Goal: Information Seeking & Learning: Check status

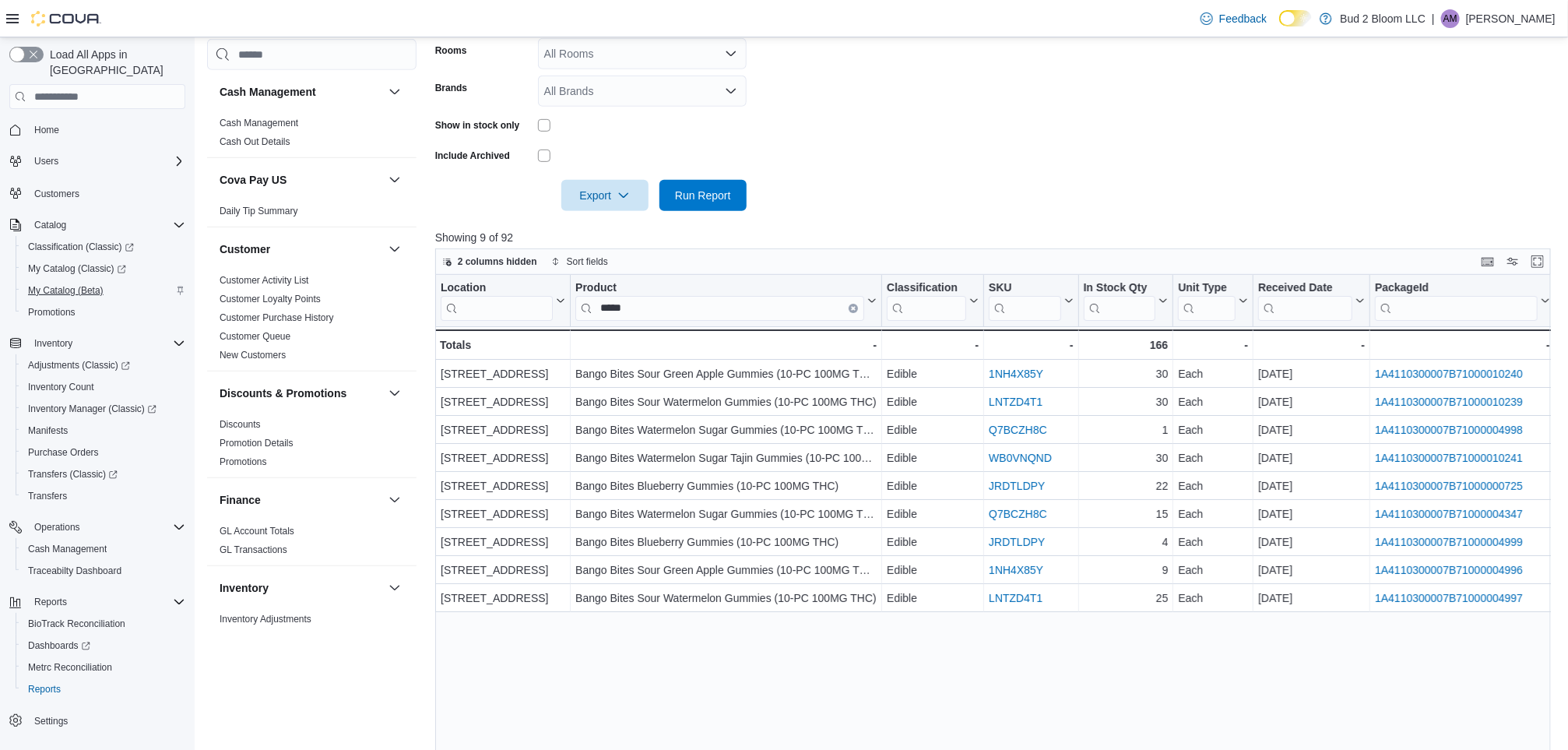
scroll to position [369, 0]
click at [43, 124] on span "Home" at bounding box center [46, 130] width 25 height 13
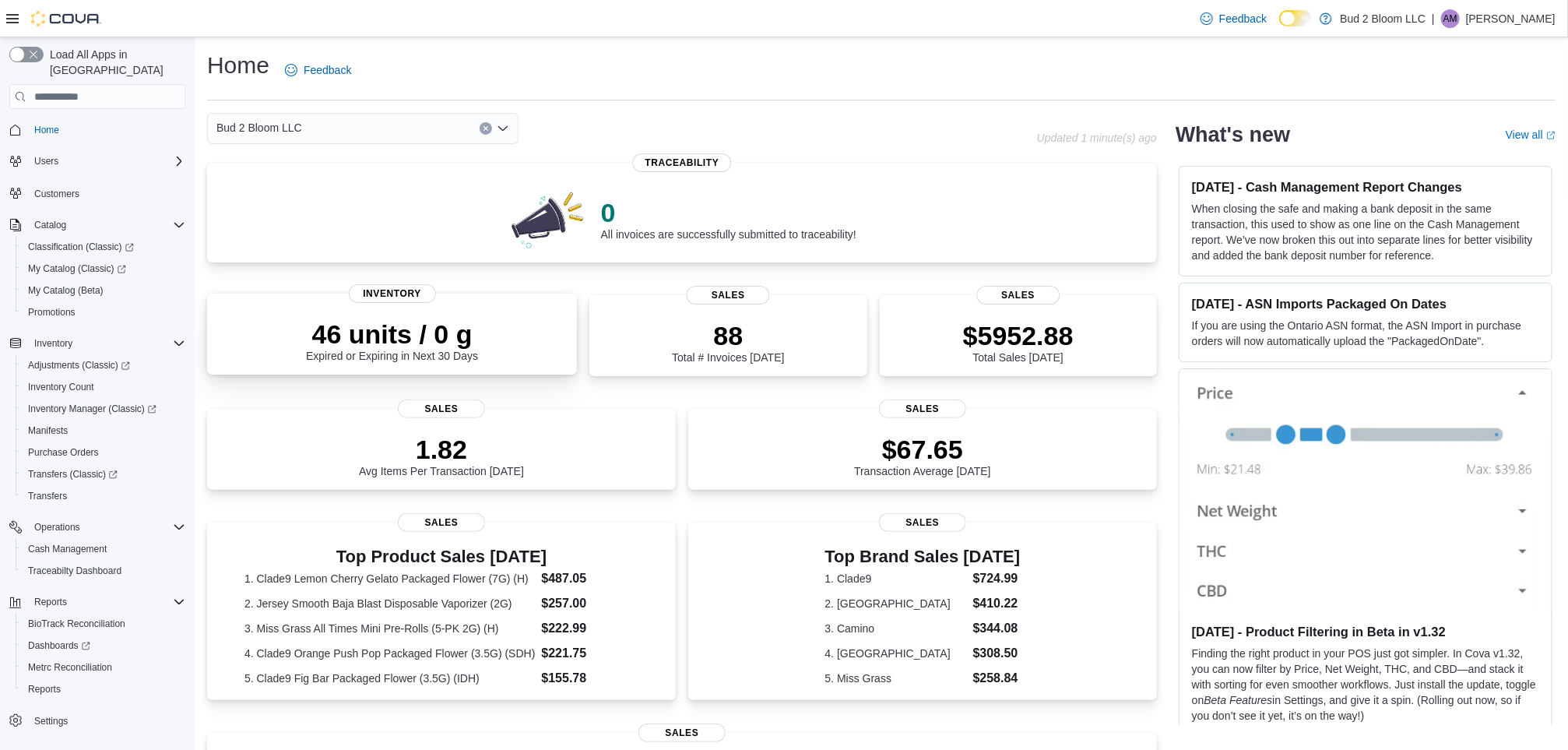
click at [456, 353] on div "46 units / 0 g Expired or Expiring in Next 30 Days" at bounding box center [392, 340] width 172 height 44
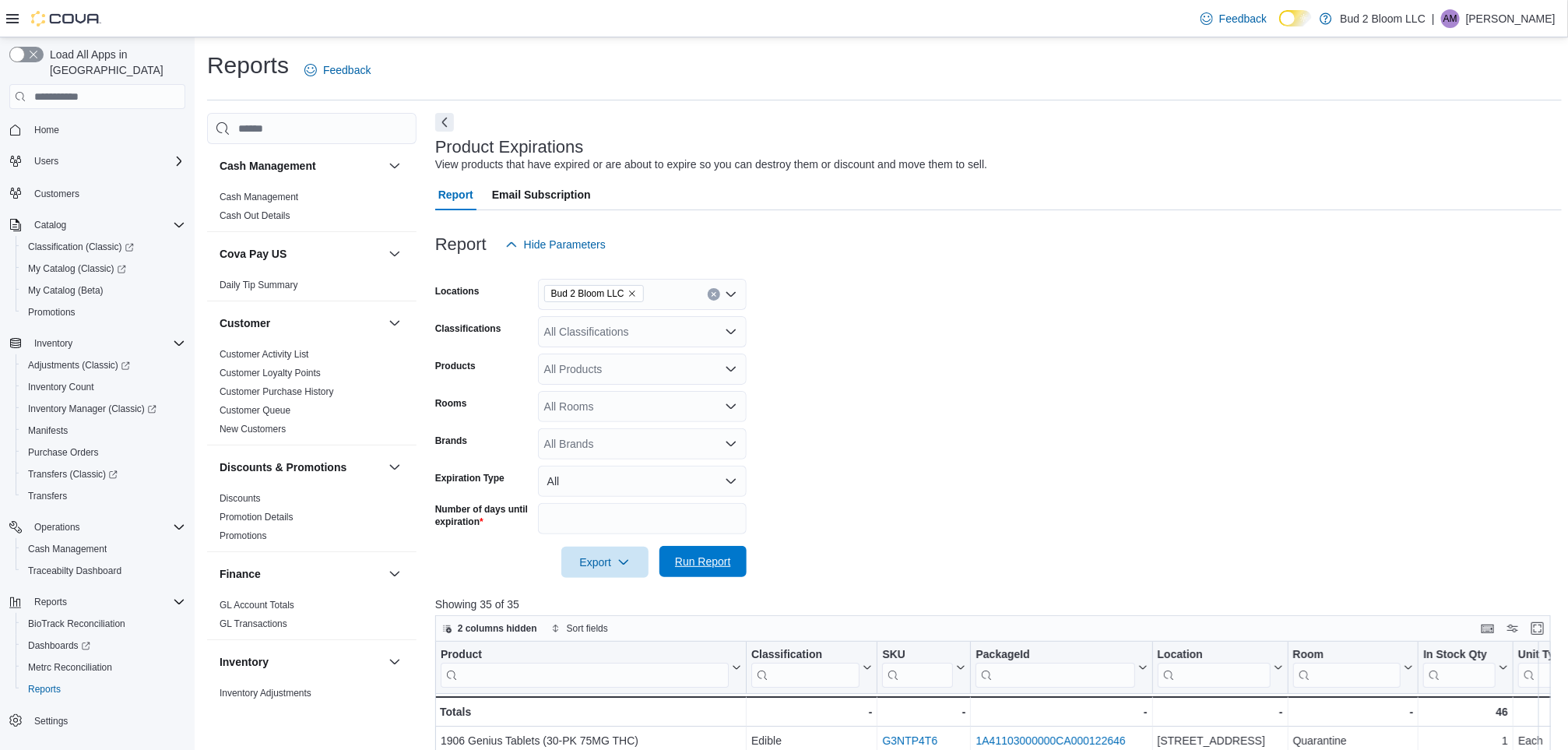
click at [681, 565] on span "Run Report" at bounding box center [704, 562] width 56 height 15
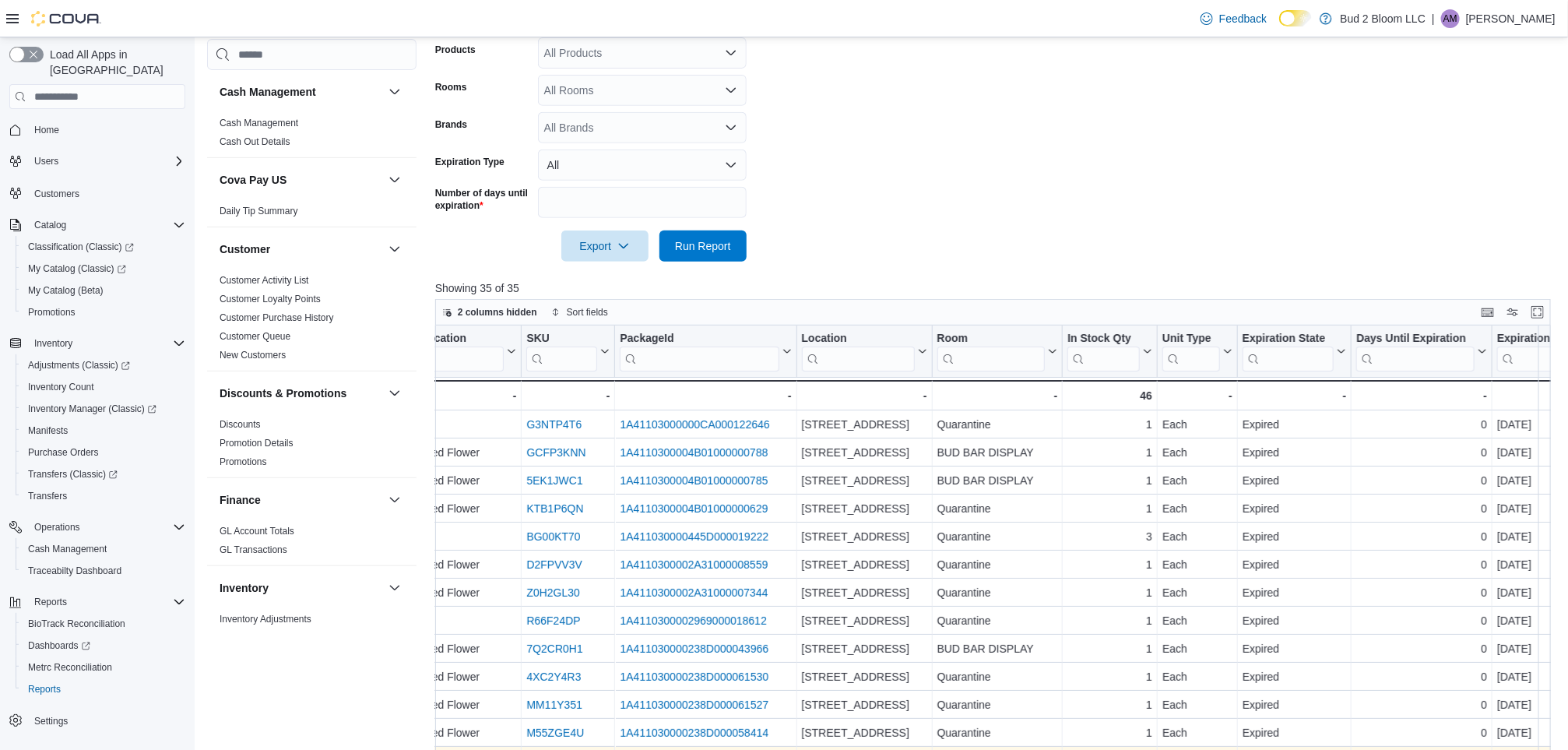
scroll to position [314, 0]
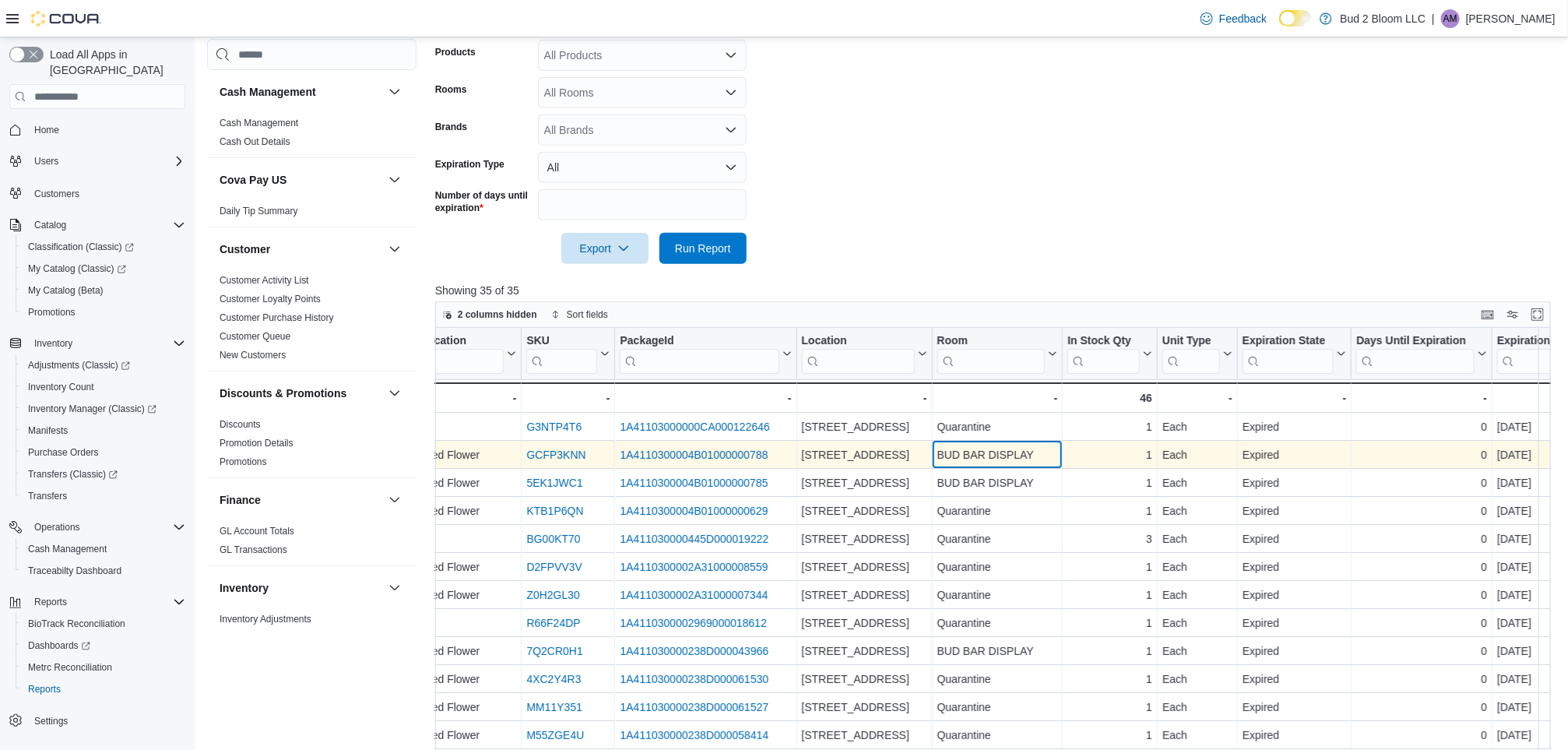
click at [1021, 457] on div "BUD BAR DISPLAY" at bounding box center [997, 455] width 121 height 19
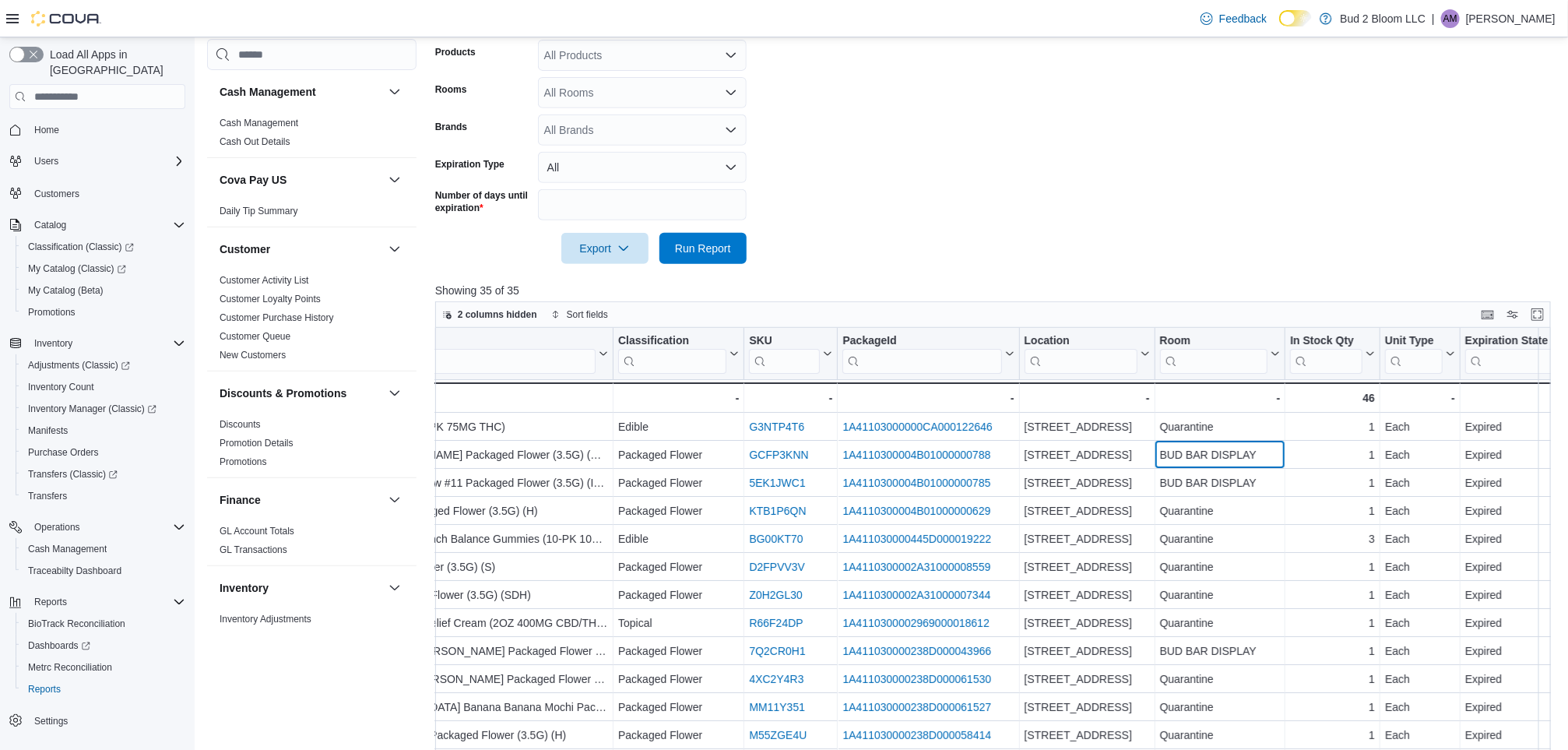
scroll to position [0, 0]
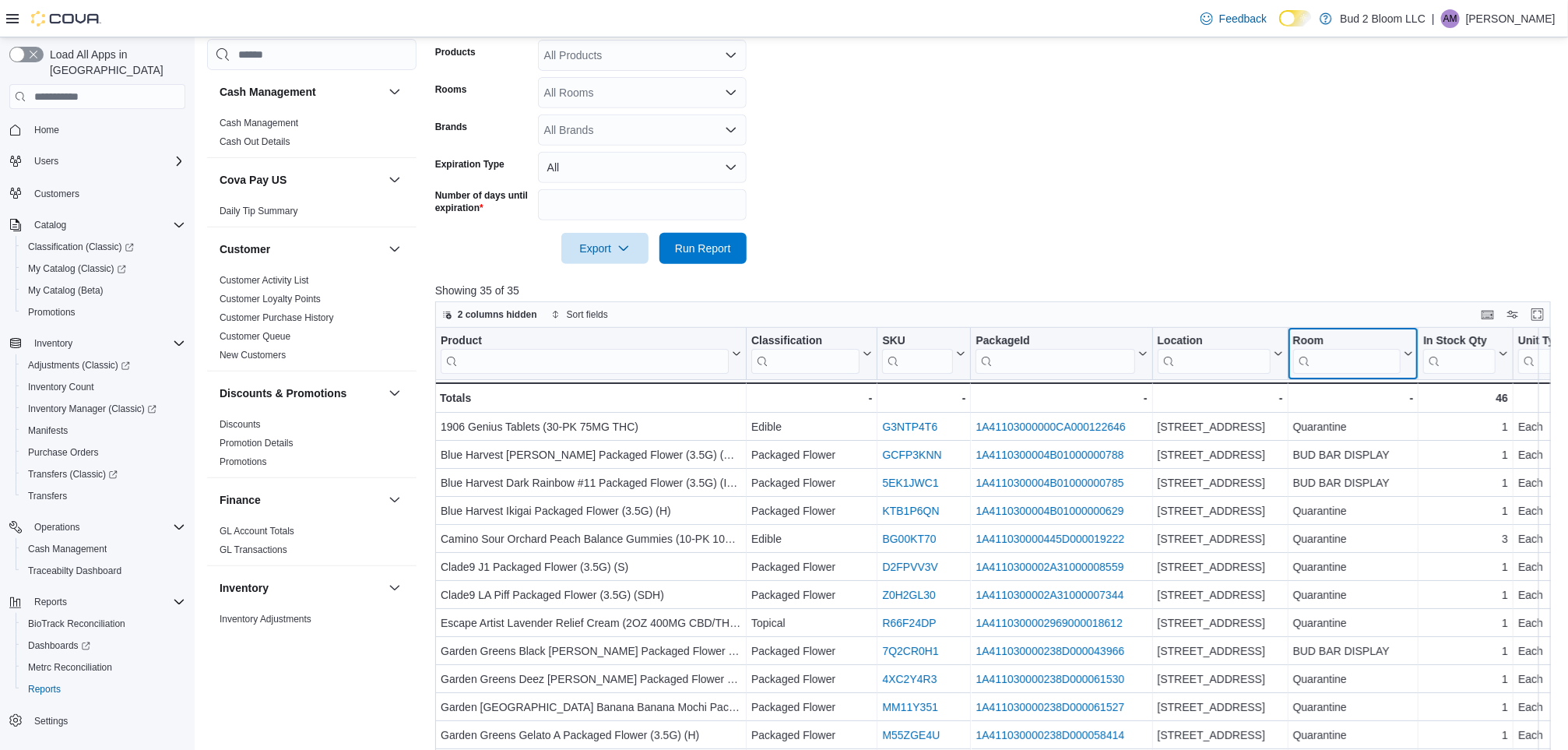
click at [1341, 367] on input "search" at bounding box center [1347, 361] width 109 height 25
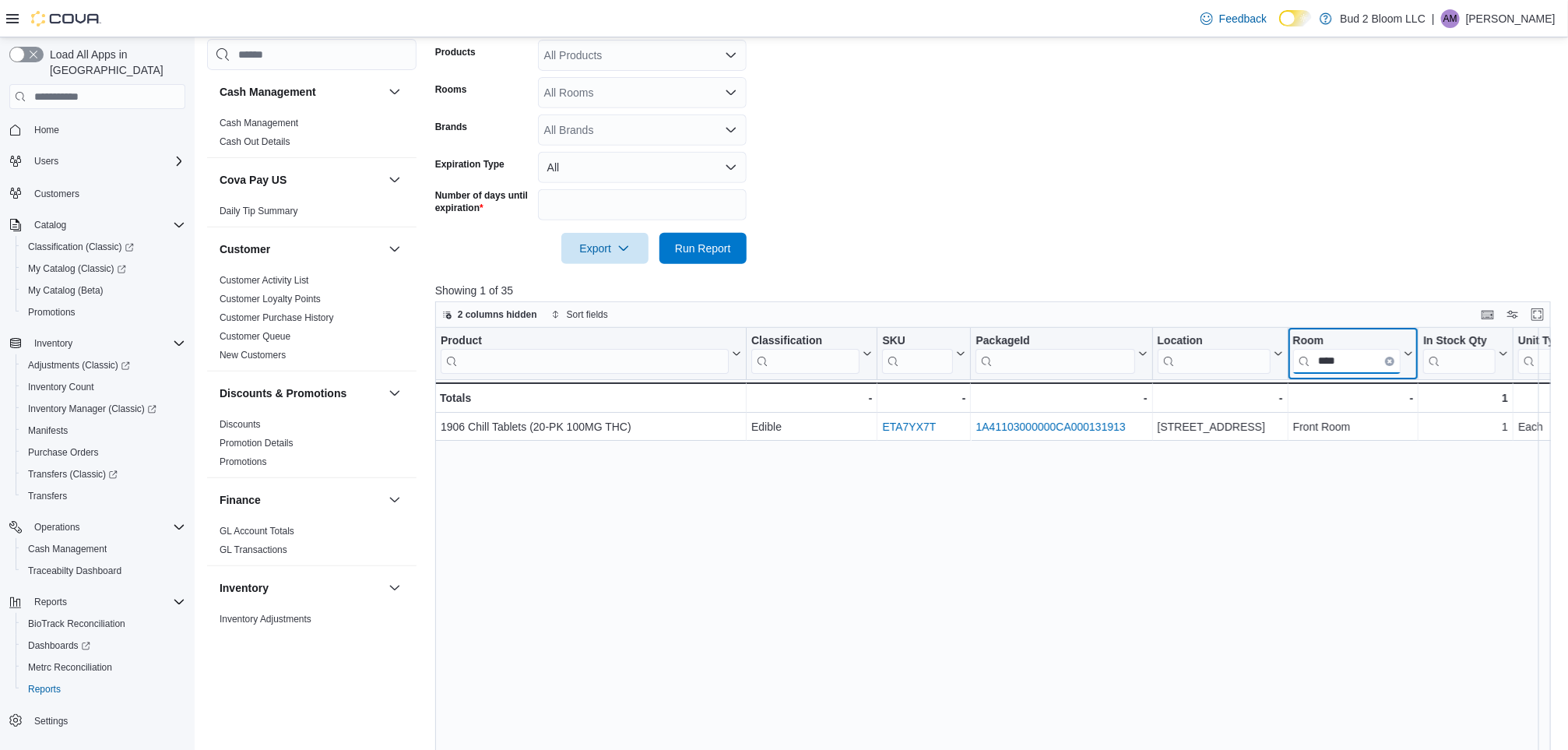
type input "****"
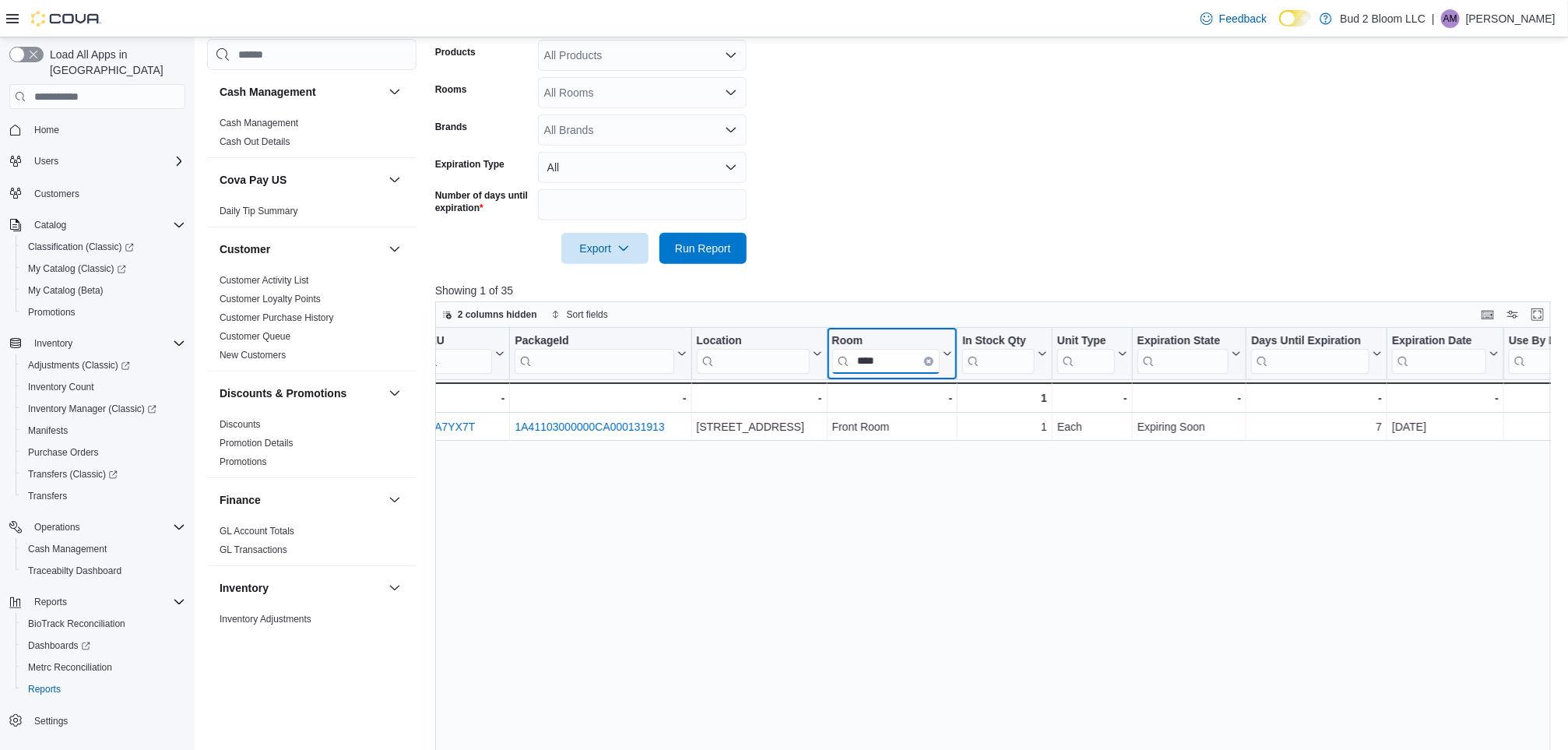
scroll to position [0, 463]
click at [930, 360] on button "Clear input" at bounding box center [927, 361] width 9 height 9
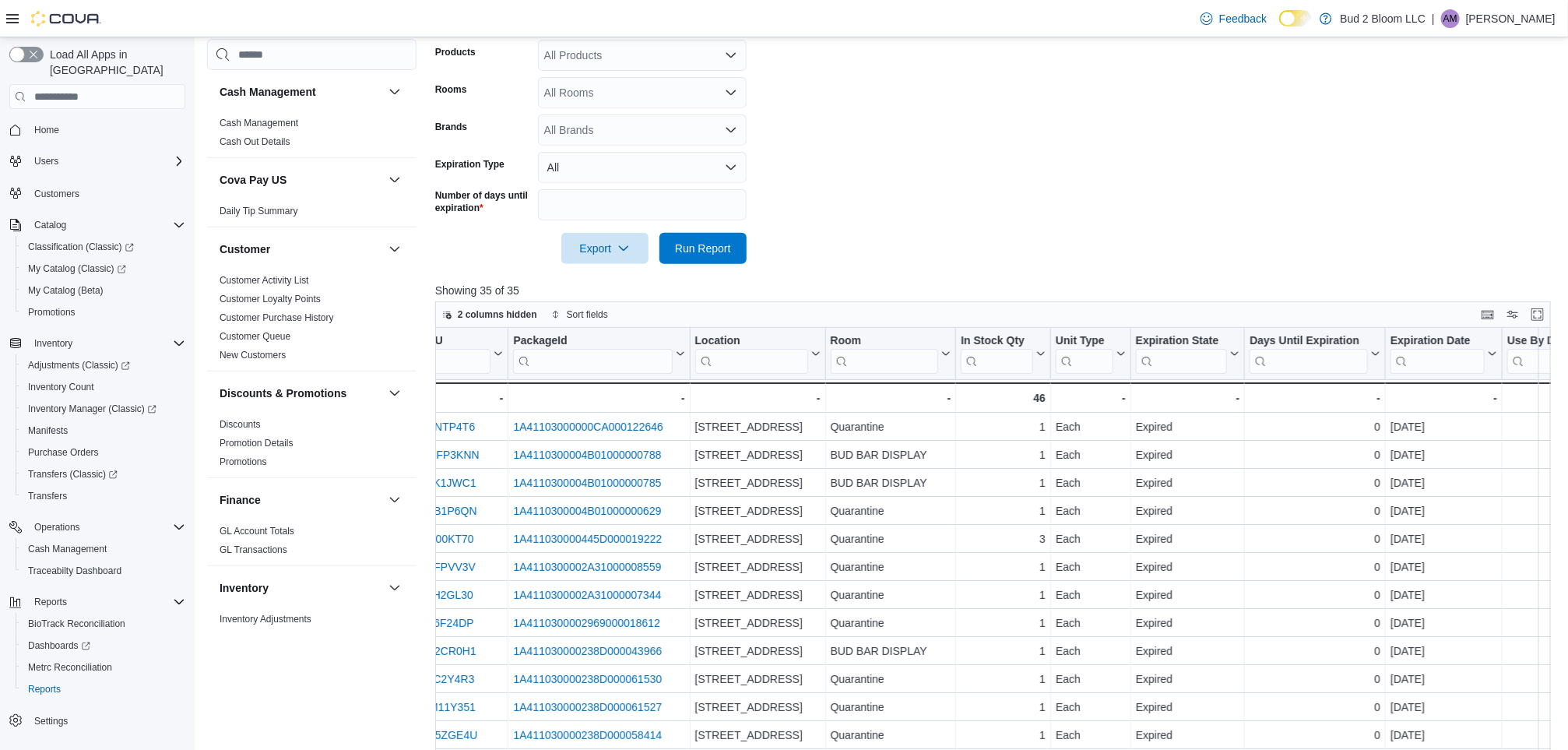
click at [946, 249] on form "Locations Bud 2 Bloom LLC Classifications All Classifications Products All Prod…" at bounding box center [999, 105] width 1128 height 318
click at [941, 356] on icon at bounding box center [944, 353] width 13 height 9
click at [907, 416] on span "Sort A-Z" at bounding box center [891, 412] width 32 height 13
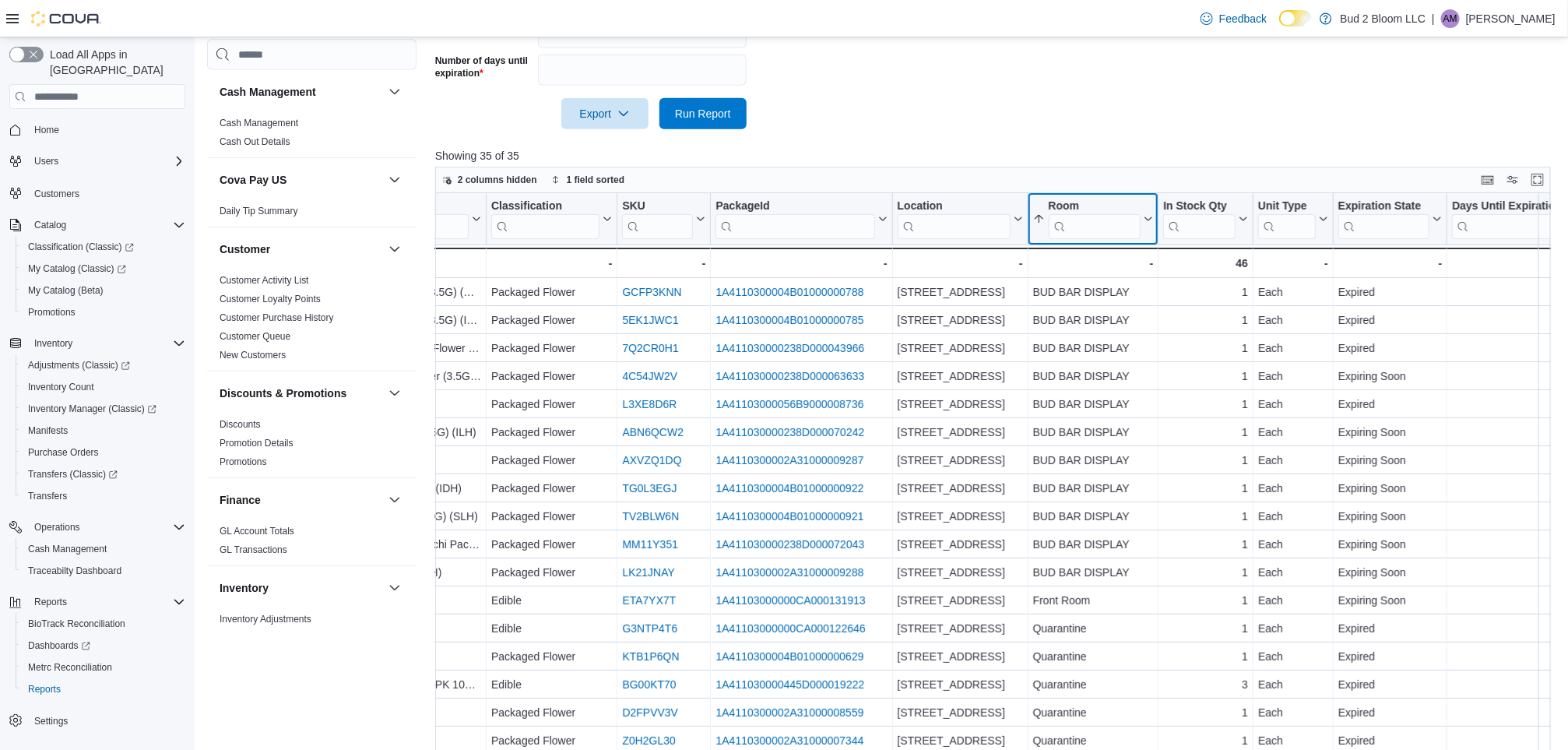
scroll to position [0, 267]
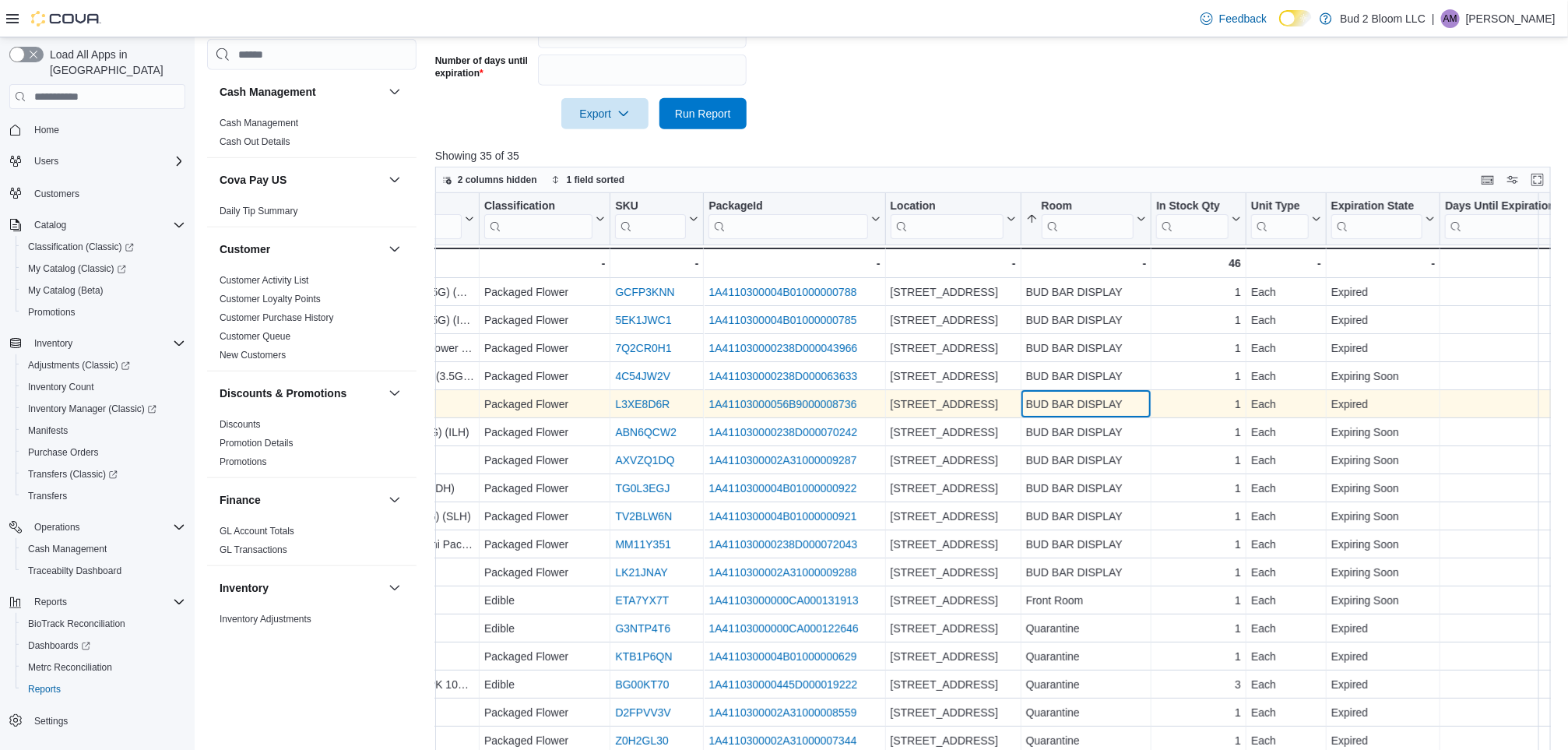
click at [1105, 400] on div "BUD BAR DISPLAY" at bounding box center [1085, 405] width 121 height 19
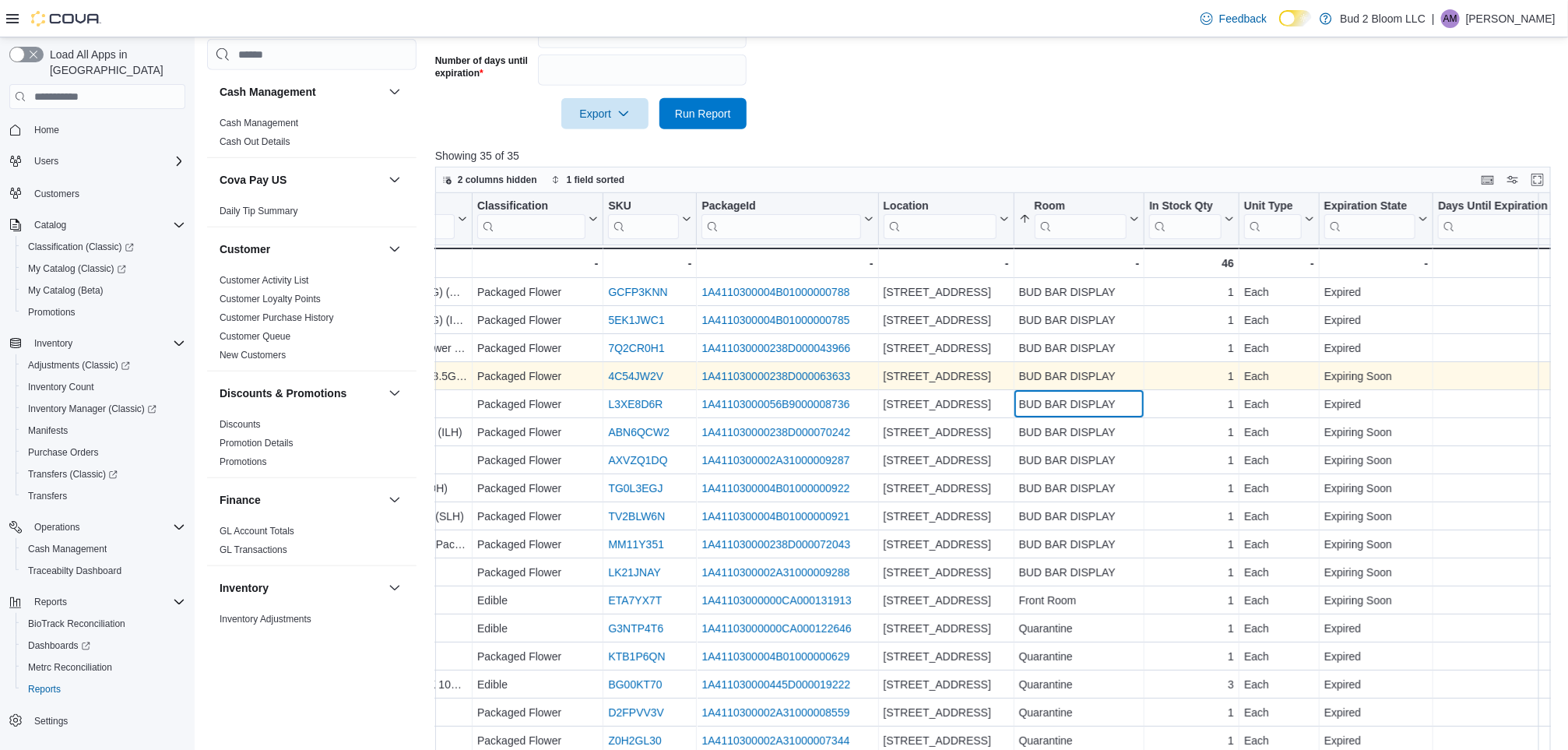
scroll to position [0, 279]
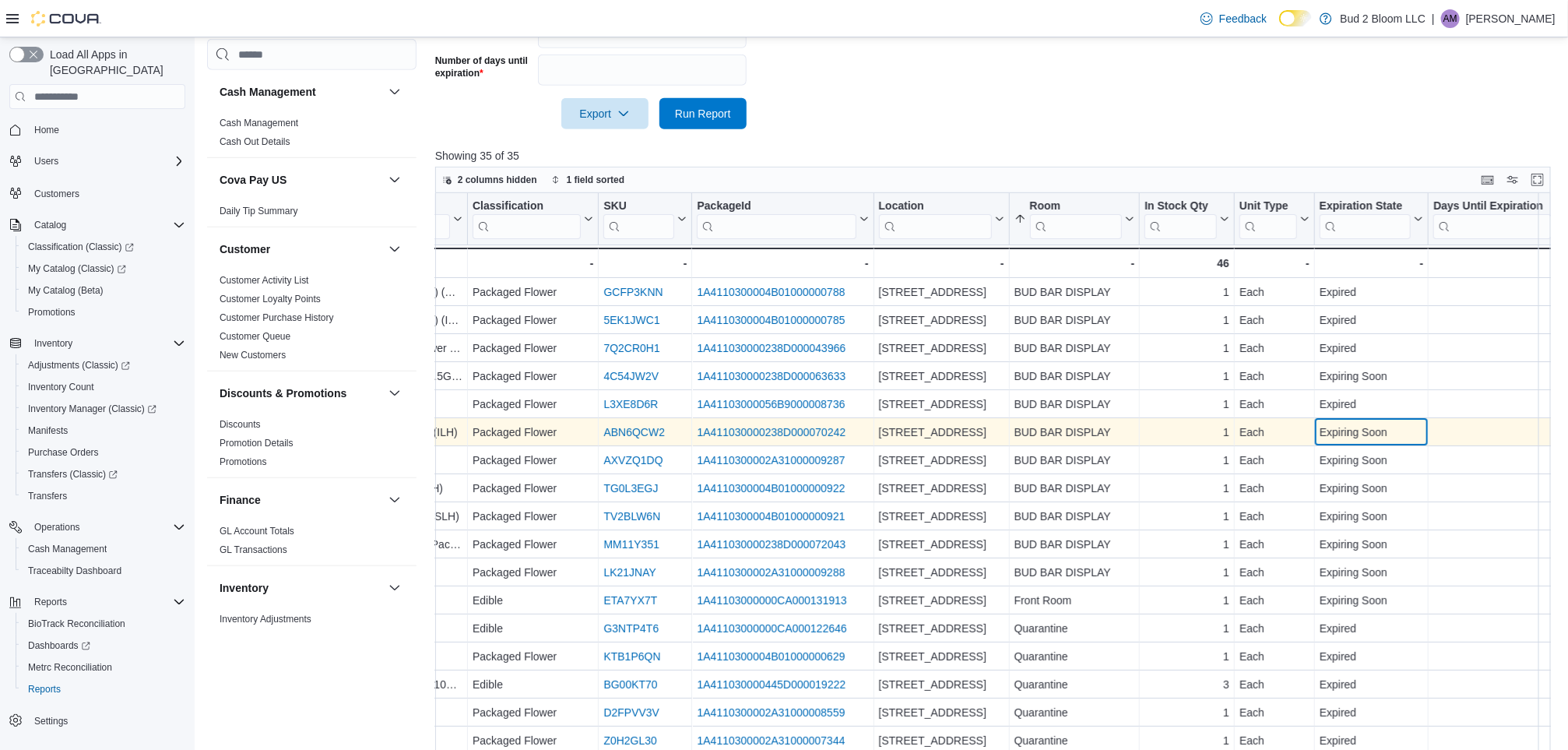
click at [1357, 431] on div "Expiring Soon" at bounding box center [1372, 433] width 104 height 19
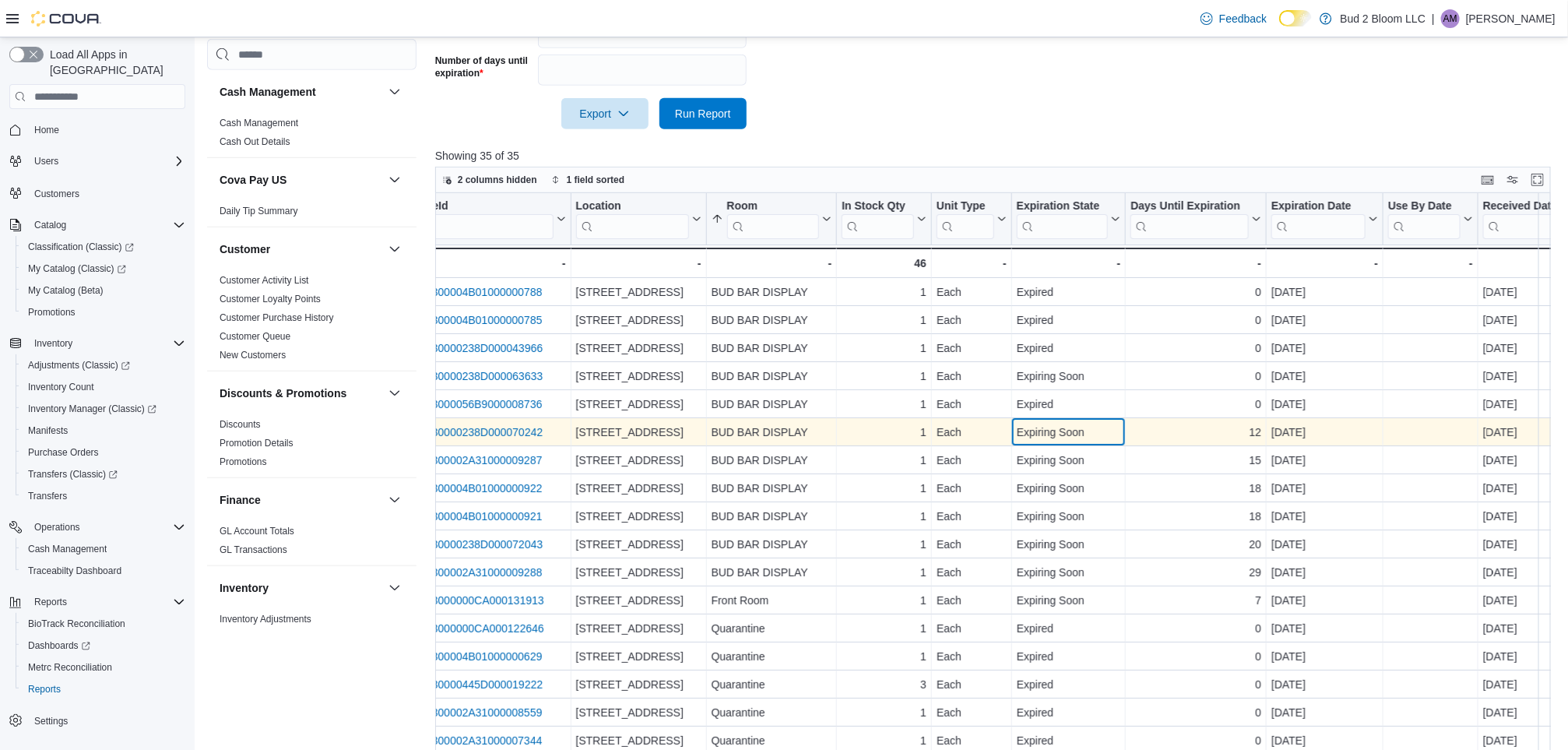
scroll to position [0, 581]
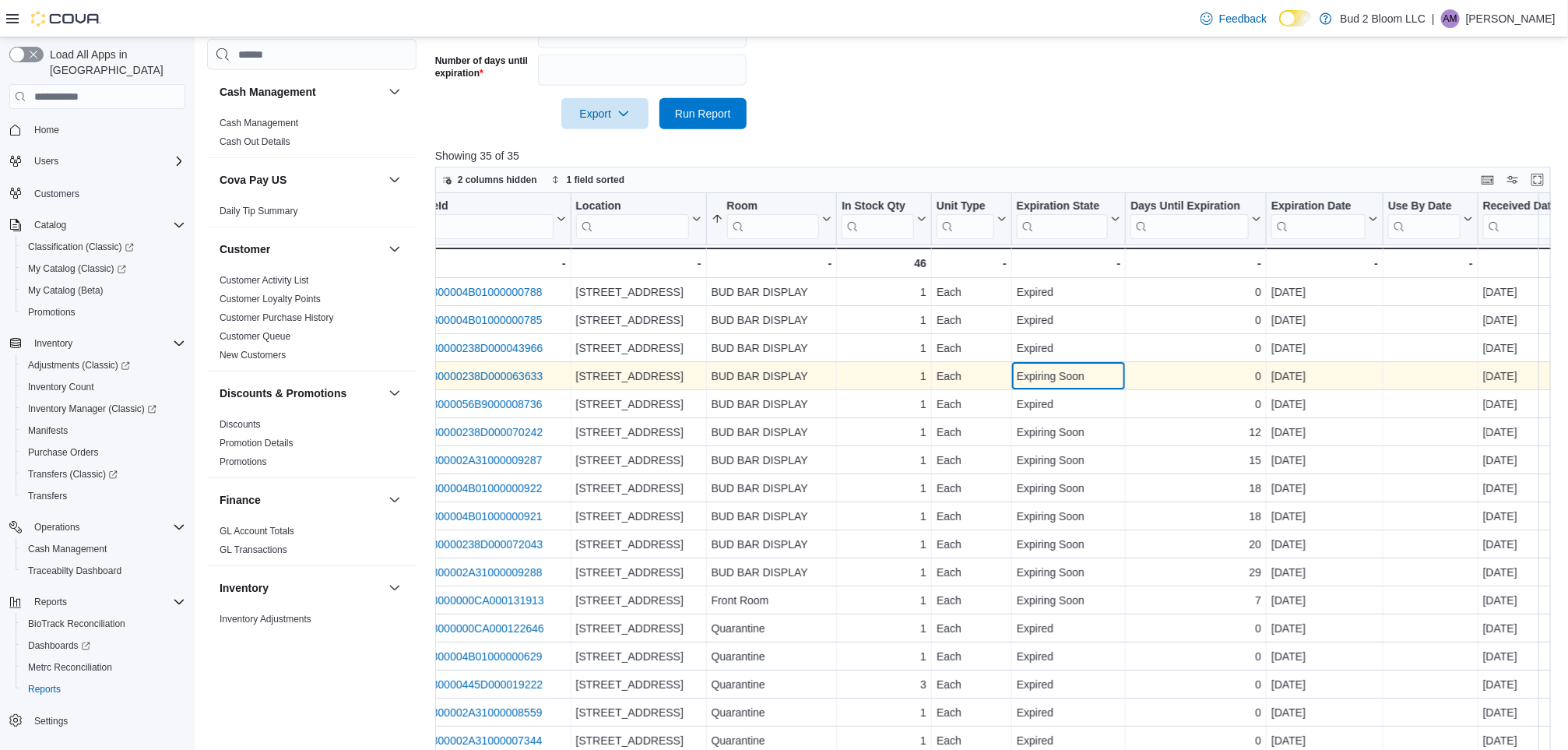
click at [1096, 376] on div "Expiring Soon" at bounding box center [1069, 376] width 104 height 19
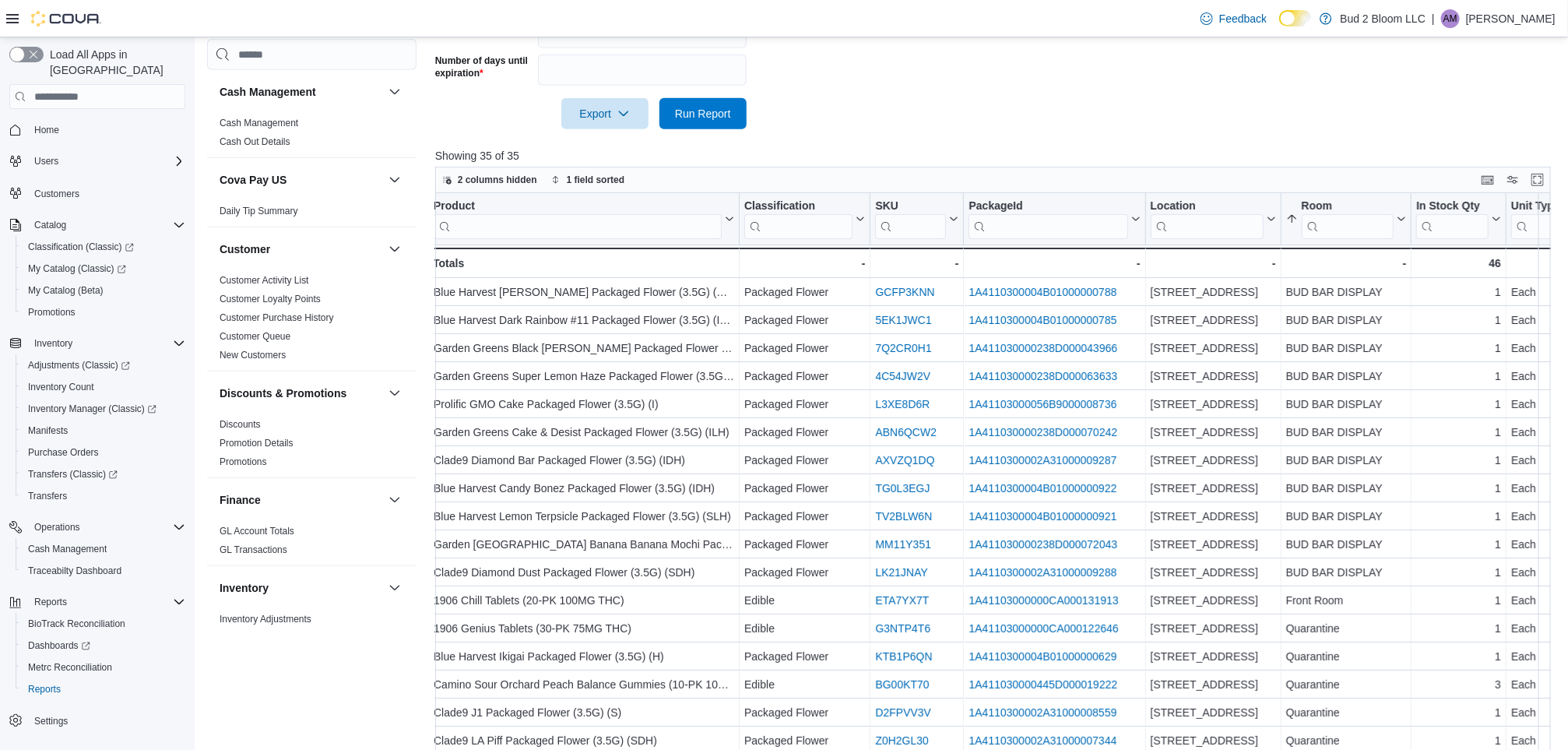
scroll to position [0, 0]
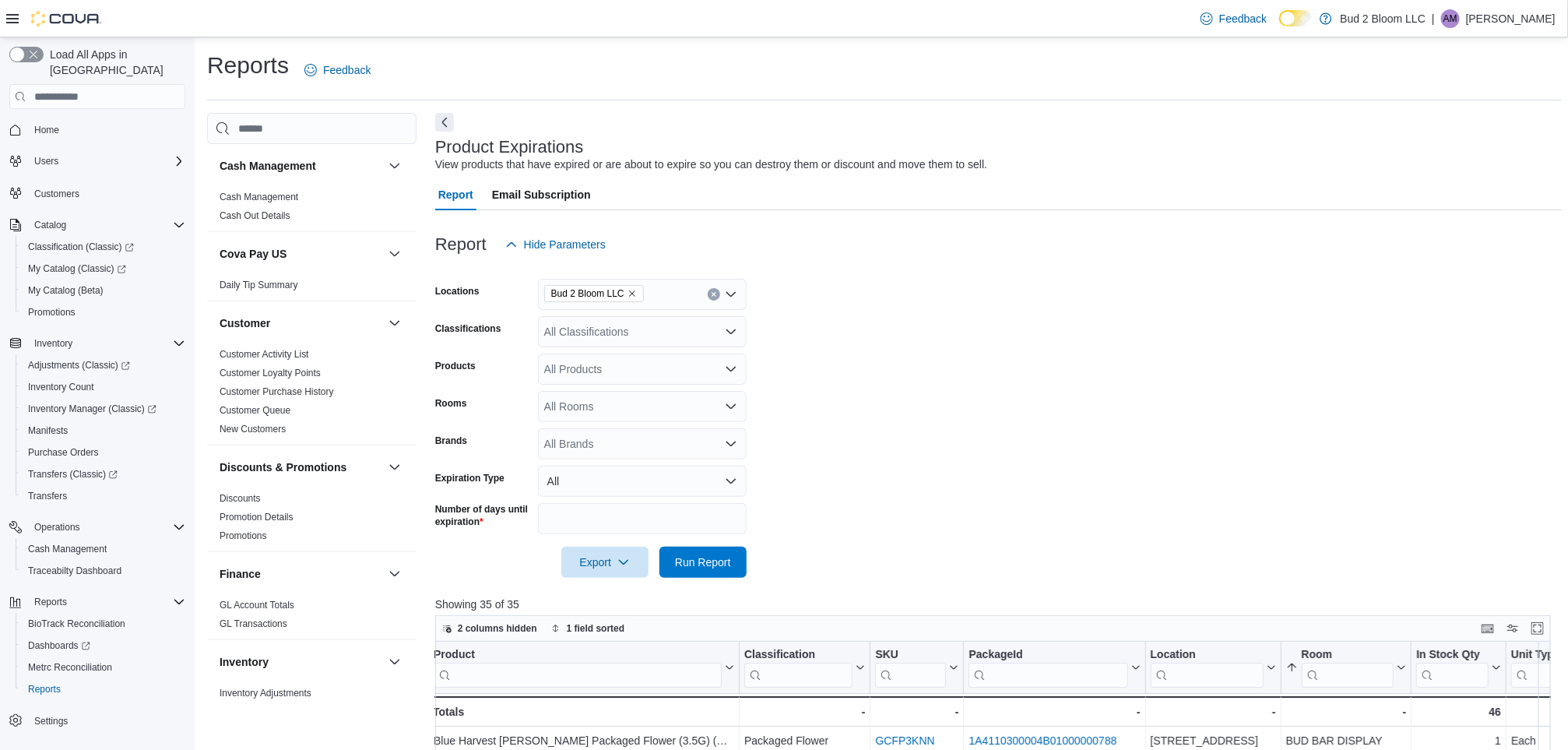
click at [447, 109] on div "Reports Feedback Cash Management Cash Management Cash Out Details Cova Pay US D…" at bounding box center [884, 632] width 1355 height 1165
click at [444, 125] on button "Next" at bounding box center [445, 121] width 19 height 19
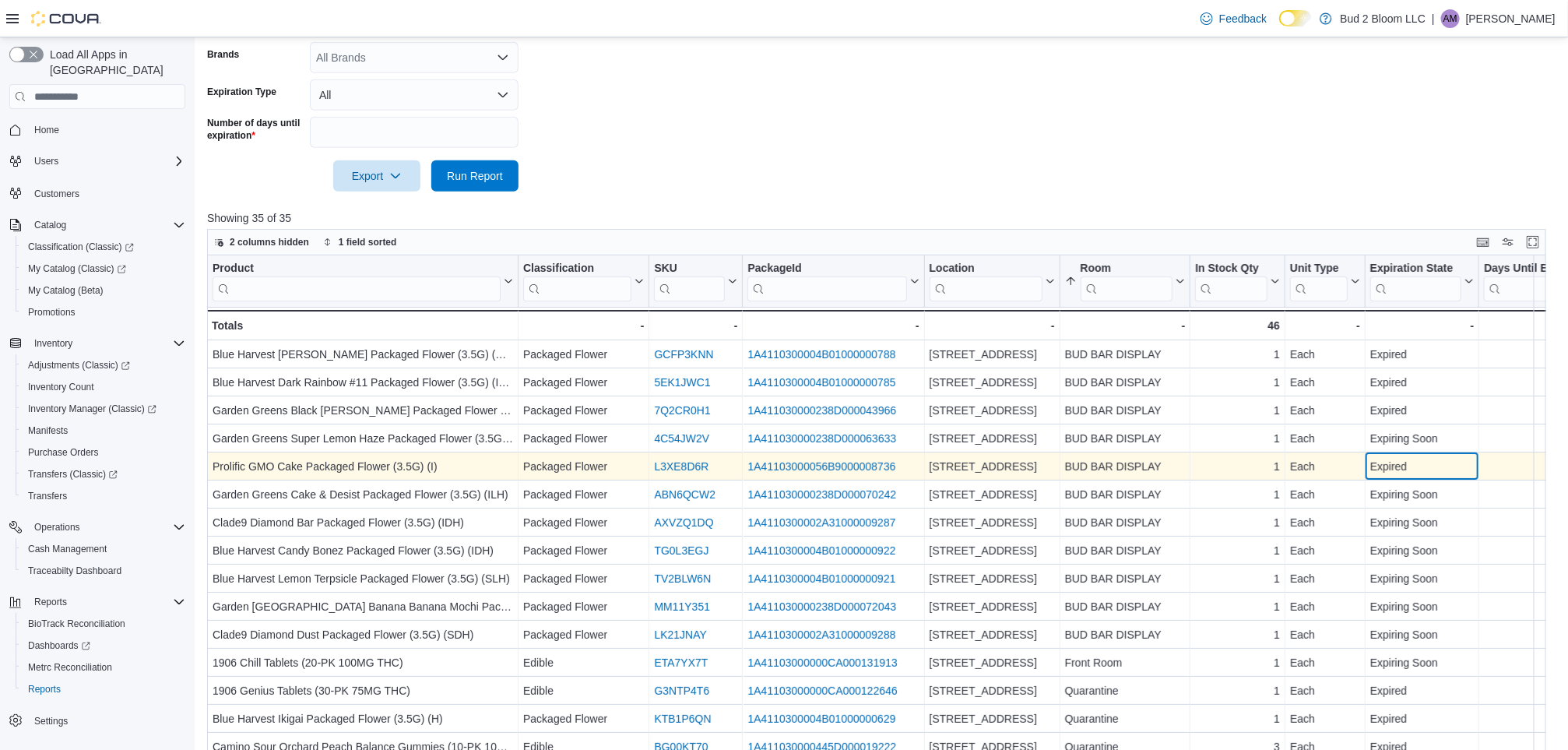
click at [1401, 468] on div "Expired" at bounding box center [1423, 467] width 104 height 19
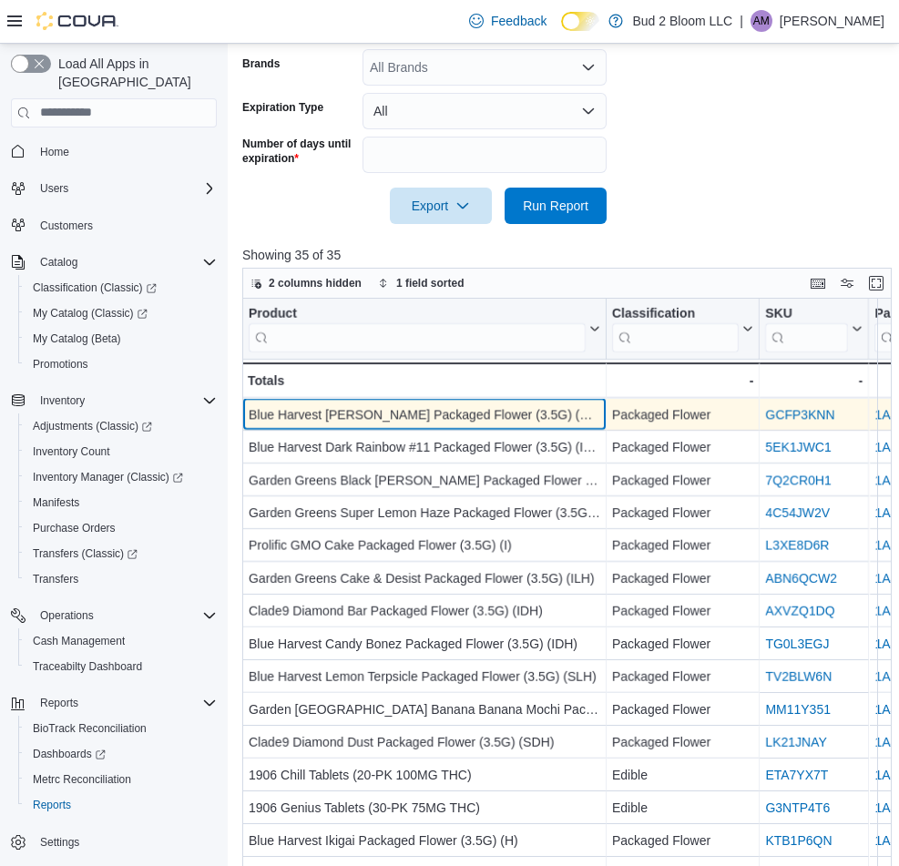
click at [403, 413] on div "Blue Harvest [PERSON_NAME] Packaged Flower (3.5G) (SDH)" at bounding box center [425, 414] width 352 height 22
click at [396, 413] on div "Blue Harvest [PERSON_NAME] Packaged Flower (3.5G) (SDH)" at bounding box center [425, 414] width 352 height 22
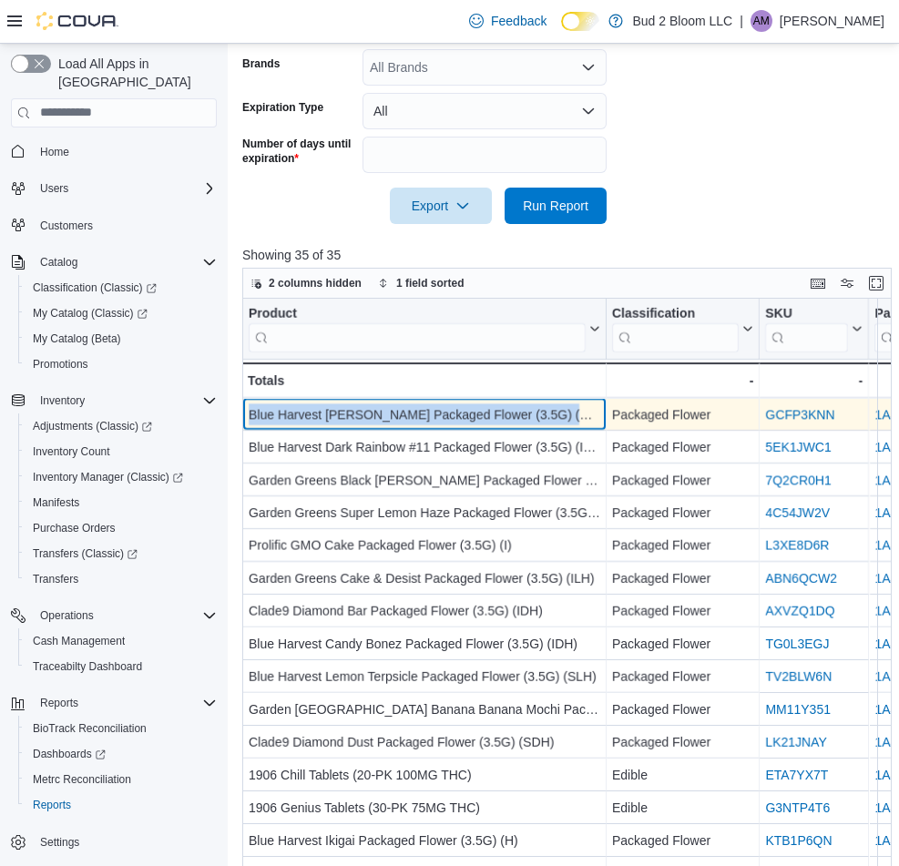
click at [396, 413] on div "Blue Harvest [PERSON_NAME] Packaged Flower (3.5G) (SDH)" at bounding box center [425, 414] width 352 height 22
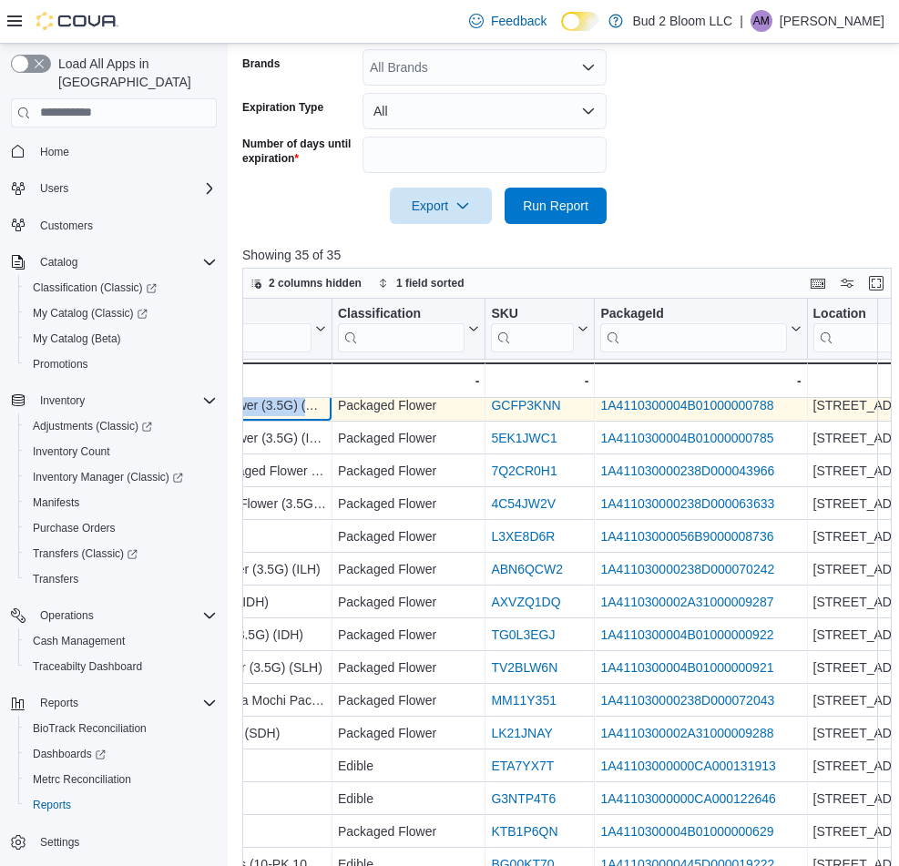
scroll to position [0, 274]
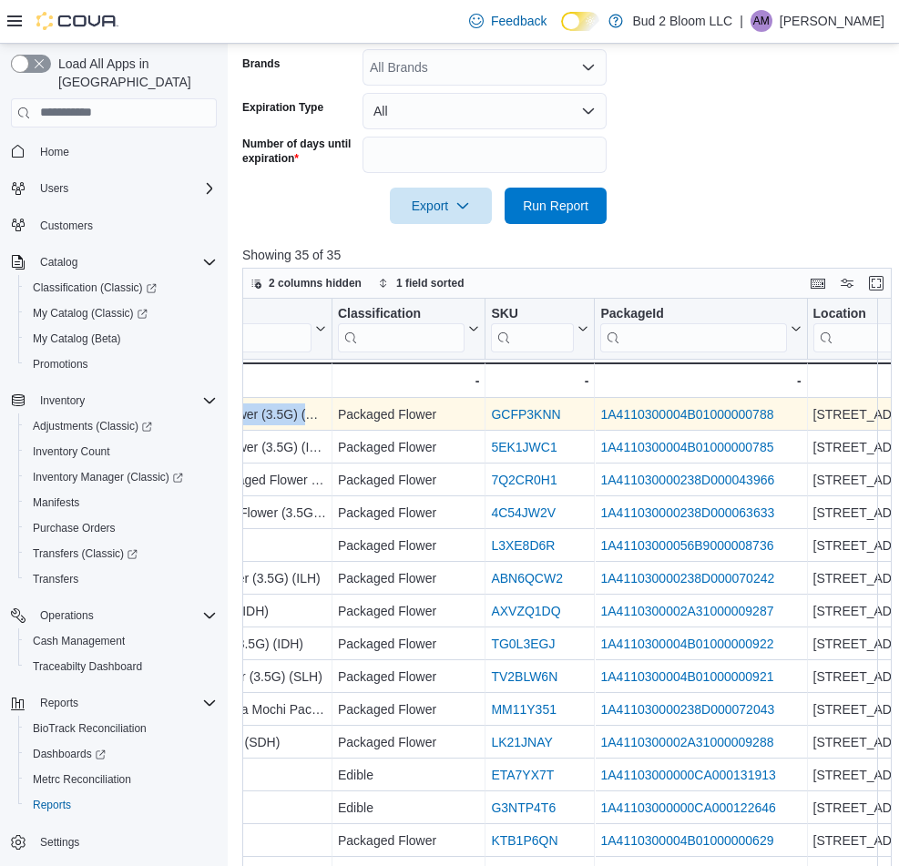
drag, startPoint x: 396, startPoint y: 413, endPoint x: 708, endPoint y: 411, distance: 311.5
click at [708, 411] on link "1A4110300004B01000000788" at bounding box center [687, 414] width 173 height 15
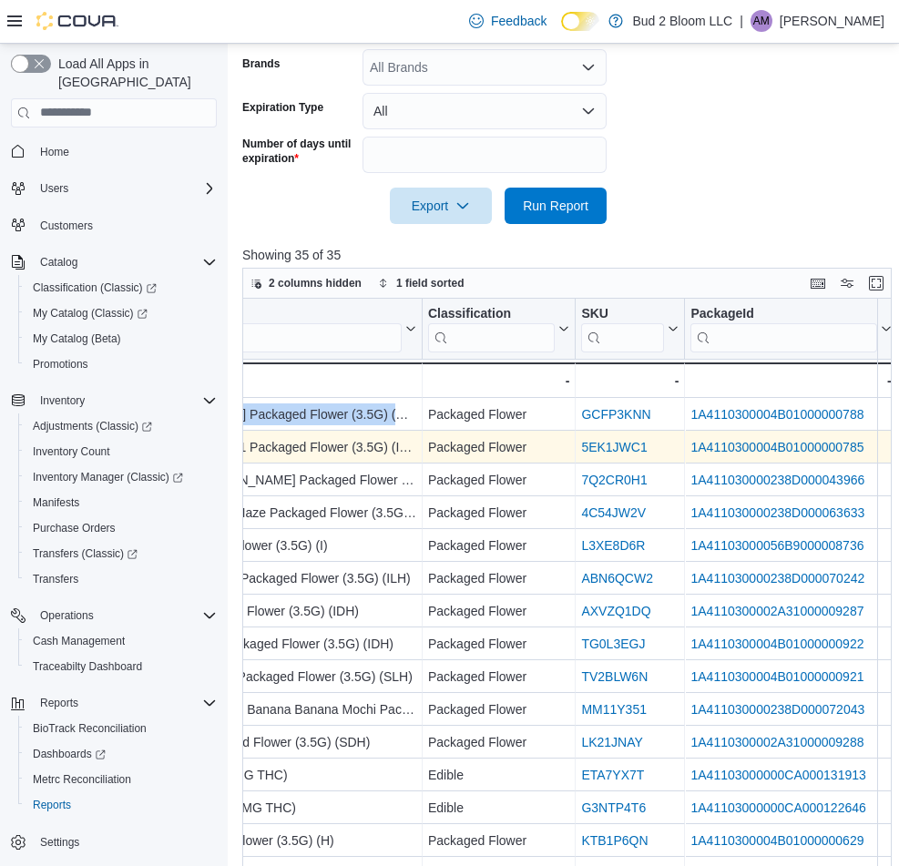
scroll to position [0, 186]
click at [758, 440] on link "1A4110300004B01000000785" at bounding box center [775, 447] width 173 height 15
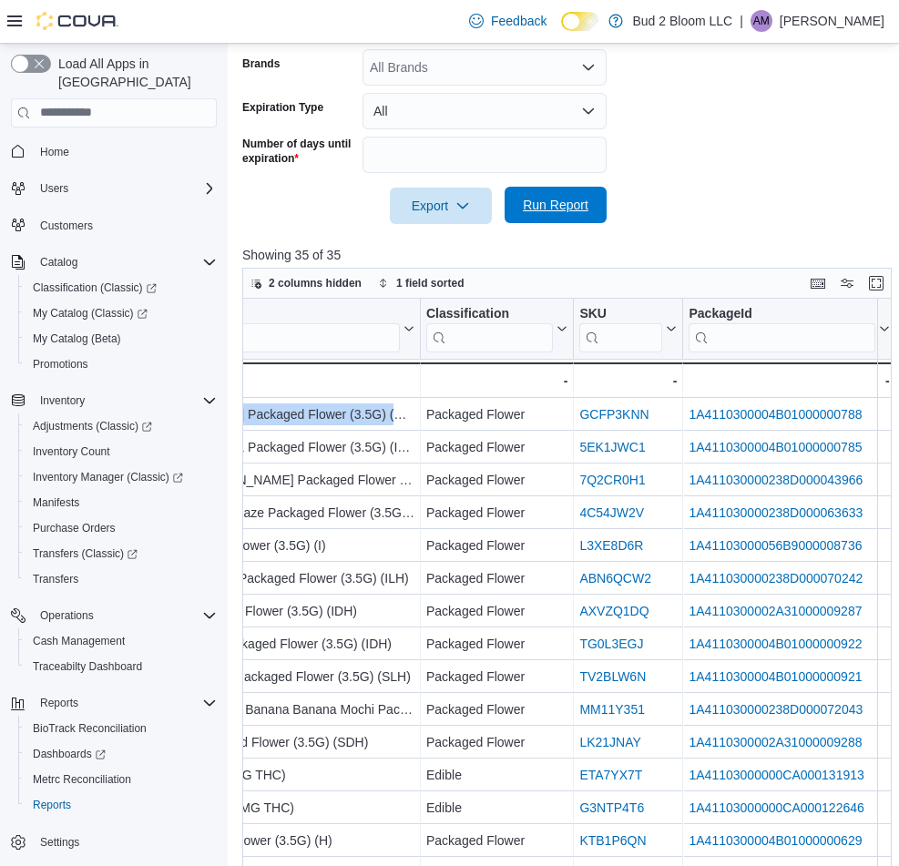
click at [542, 191] on span "Run Report" at bounding box center [555, 205] width 80 height 36
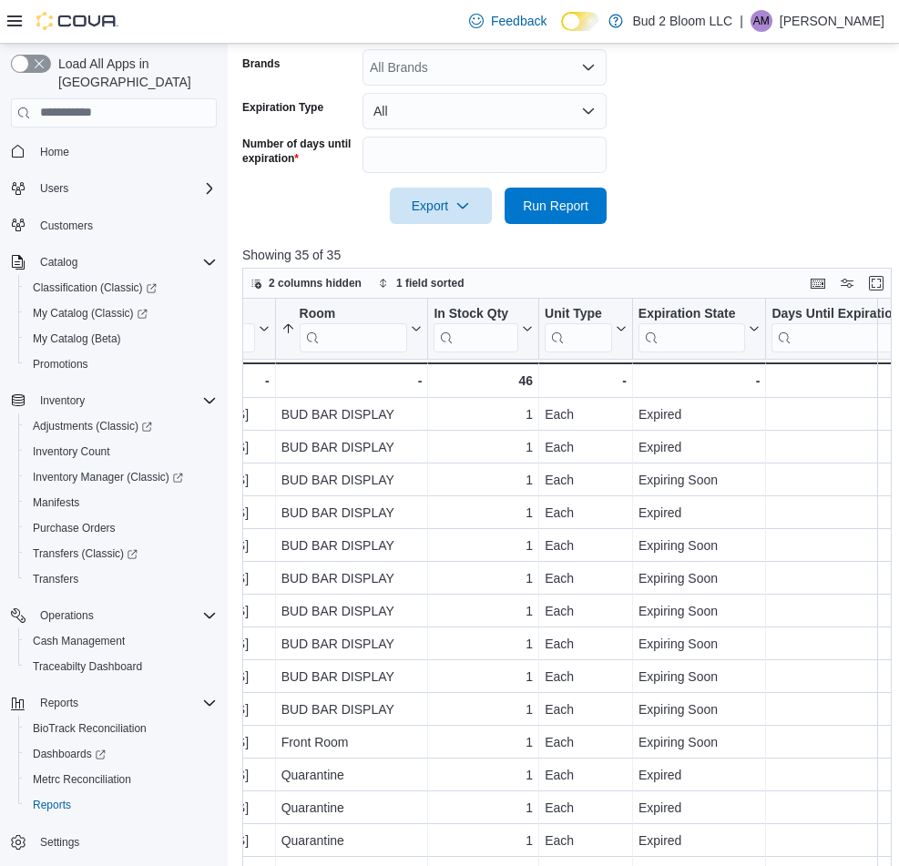
scroll to position [0, 967]
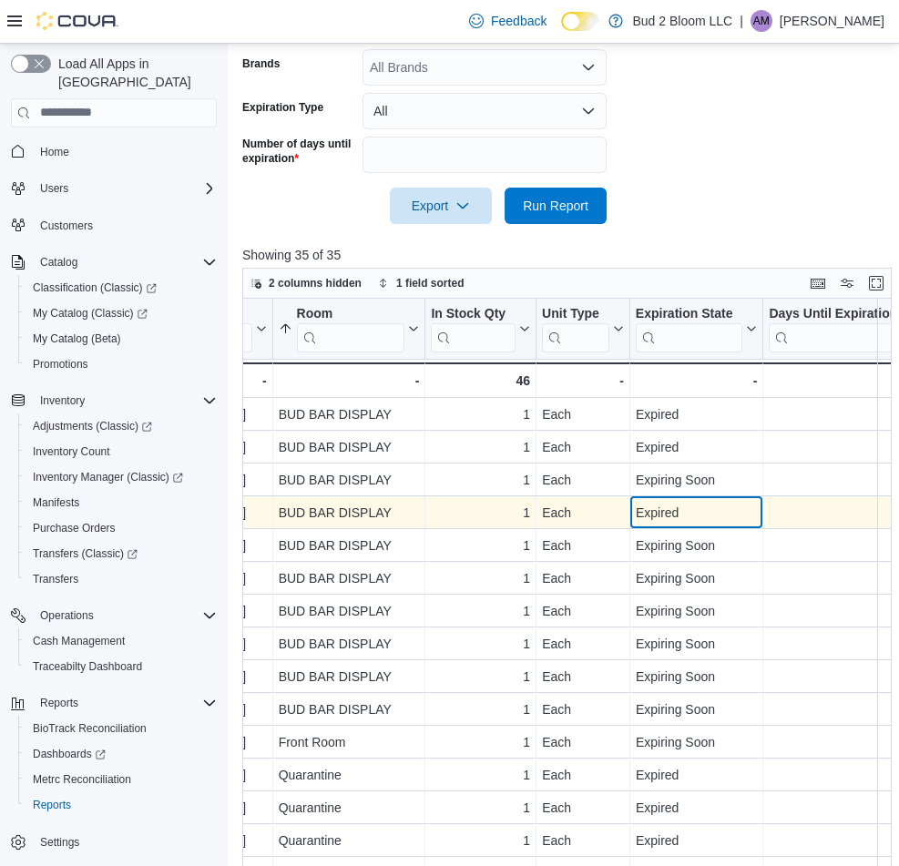
click at [698, 511] on div "Expired" at bounding box center [697, 513] width 122 height 22
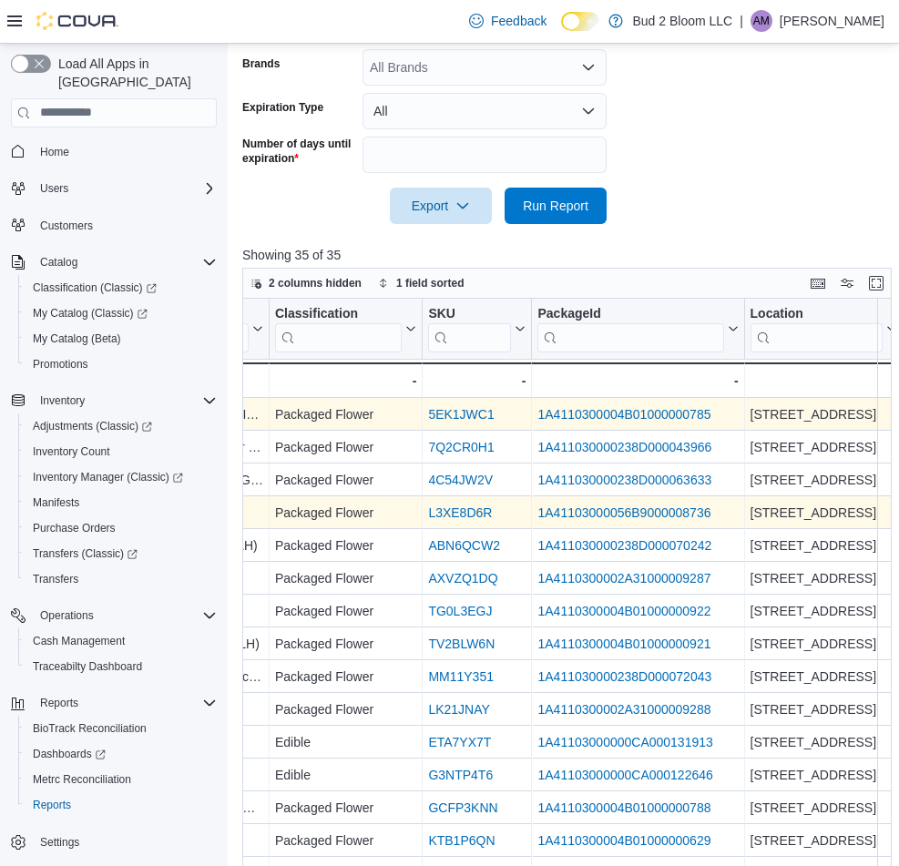
scroll to position [0, 337]
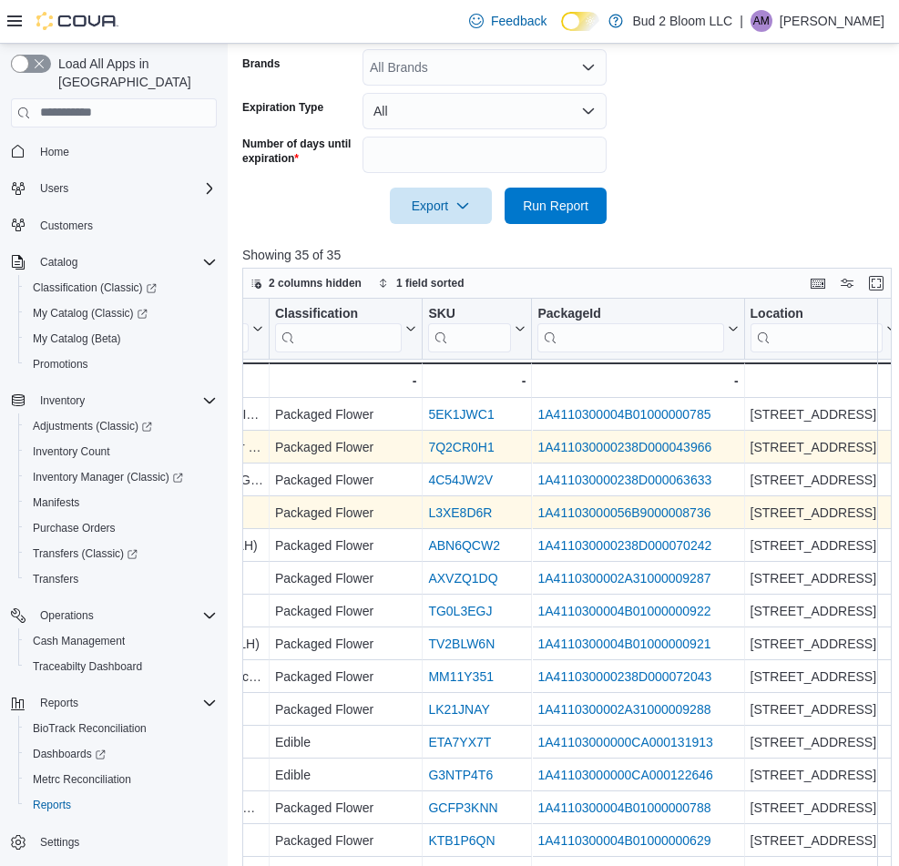
click at [632, 448] on link "1A411030000238D000043966" at bounding box center [625, 447] width 174 height 15
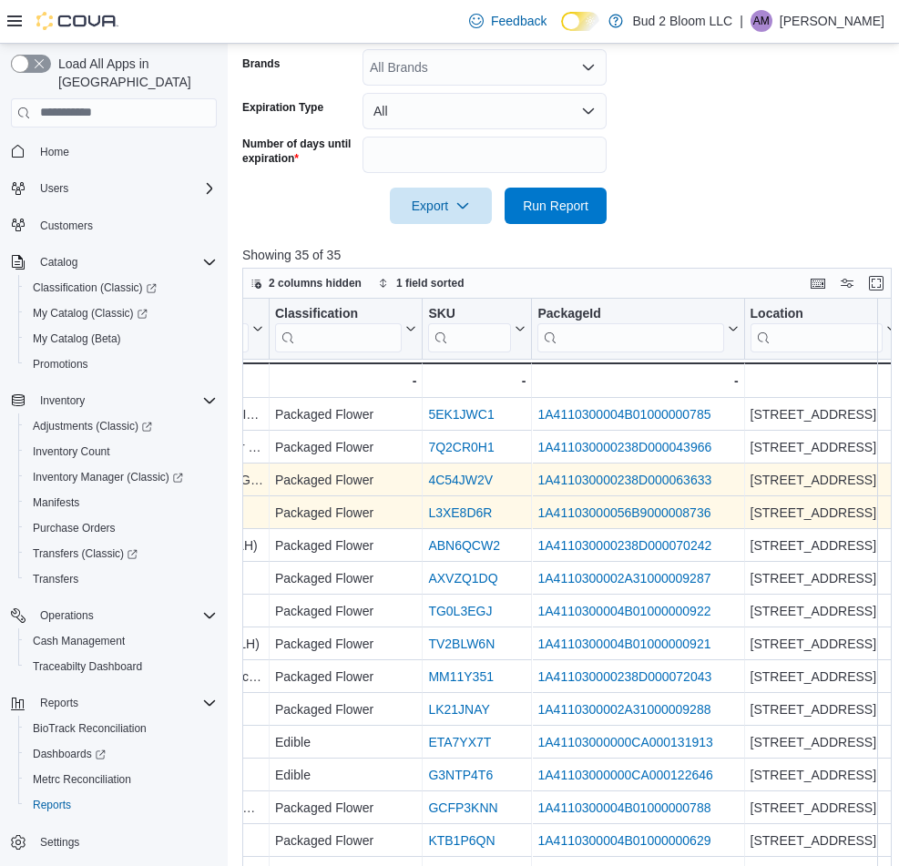
click at [658, 473] on link "1A411030000238D000063633" at bounding box center [625, 480] width 174 height 15
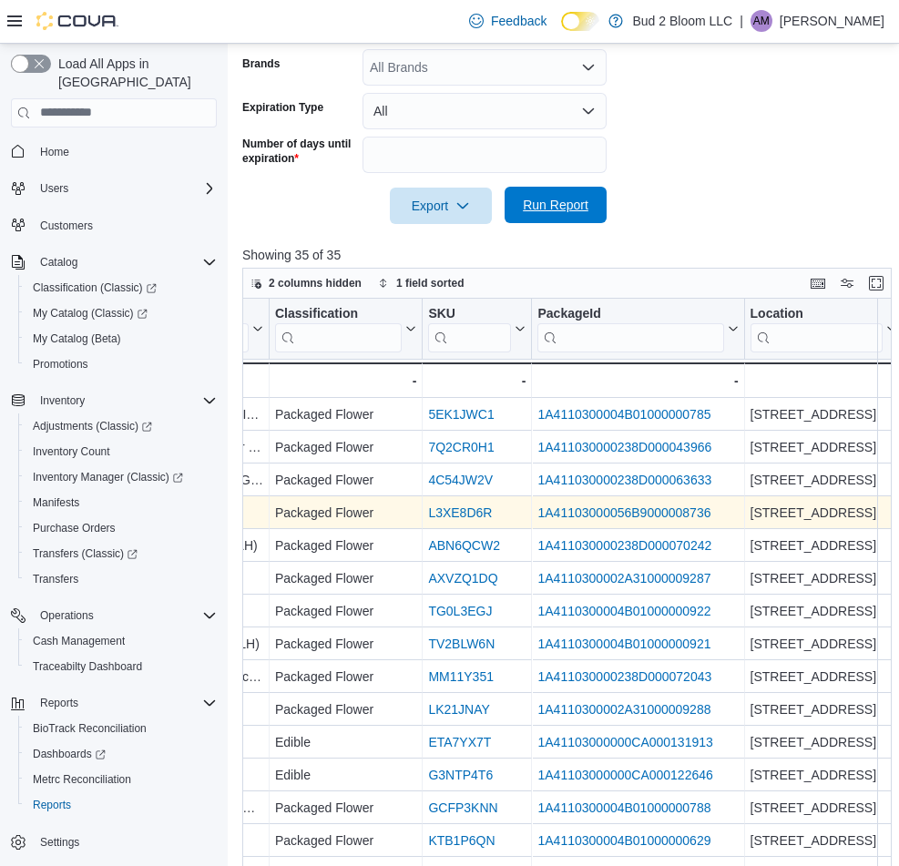
click at [525, 199] on span "Run Report" at bounding box center [556, 205] width 66 height 18
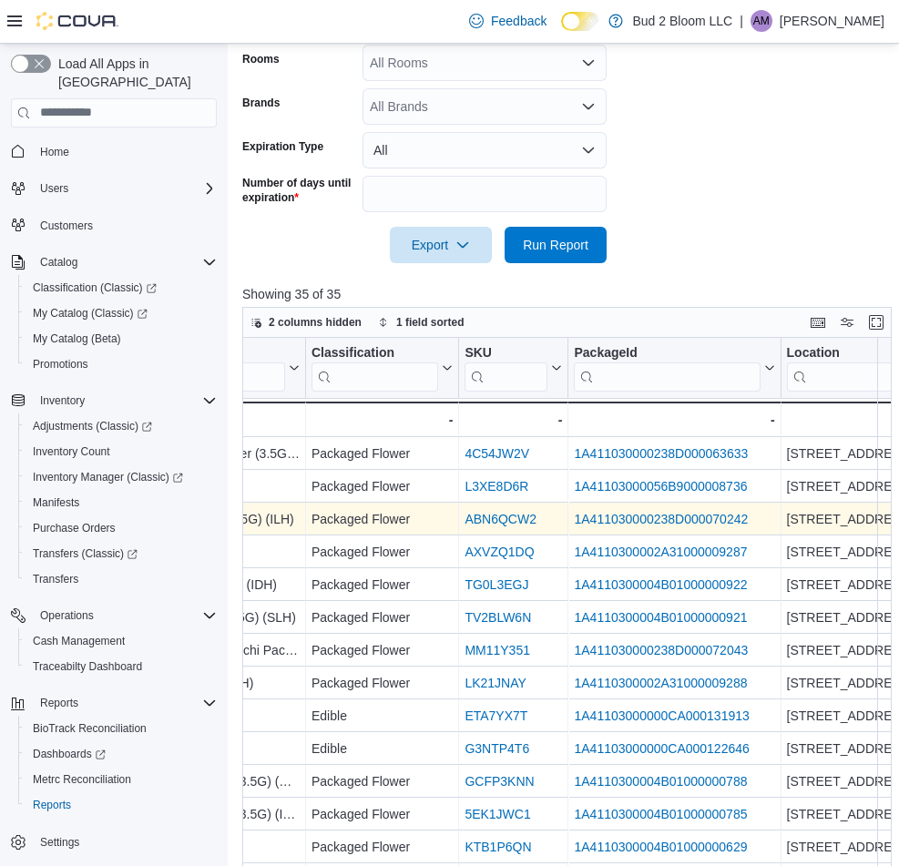
scroll to position [0, 303]
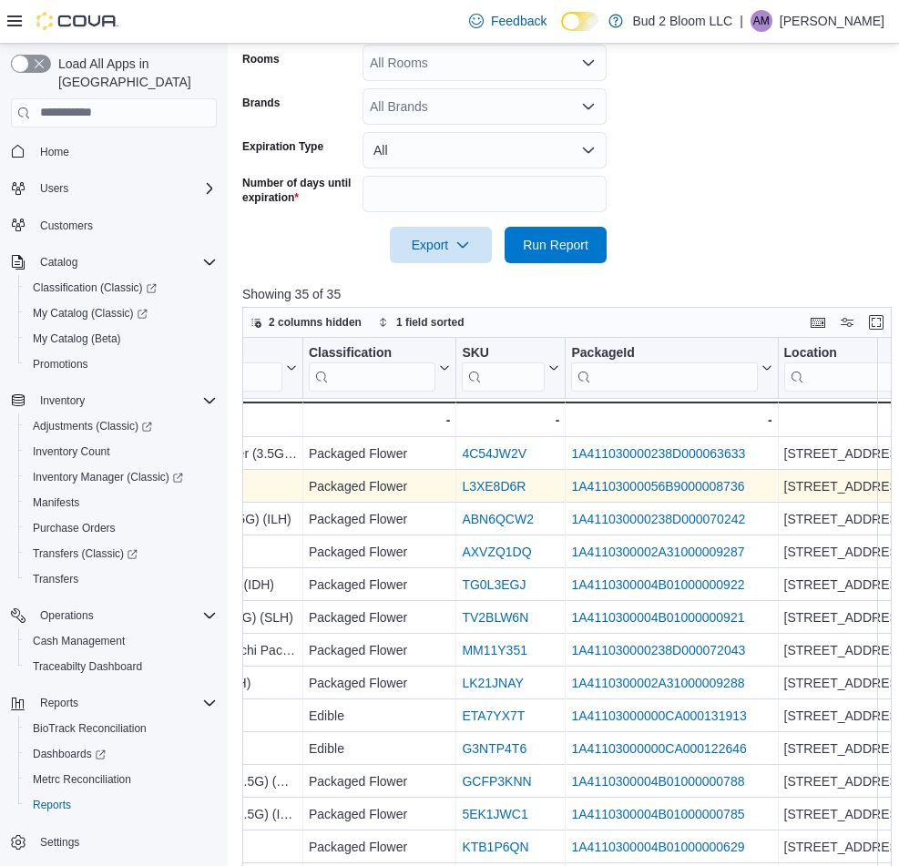
click at [648, 476] on div "1A41103000056B9000008736" at bounding box center [672, 486] width 200 height 22
click at [657, 489] on link "1A41103000056B9000008736" at bounding box center [658, 486] width 173 height 15
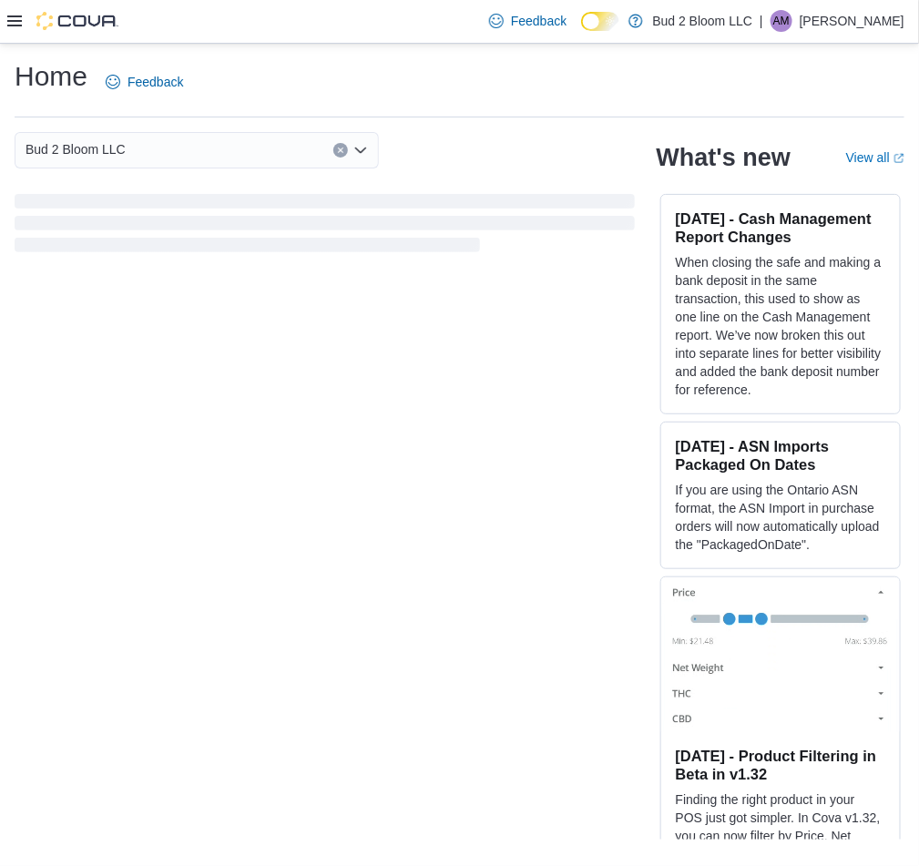
click at [12, 27] on icon at bounding box center [14, 21] width 15 height 15
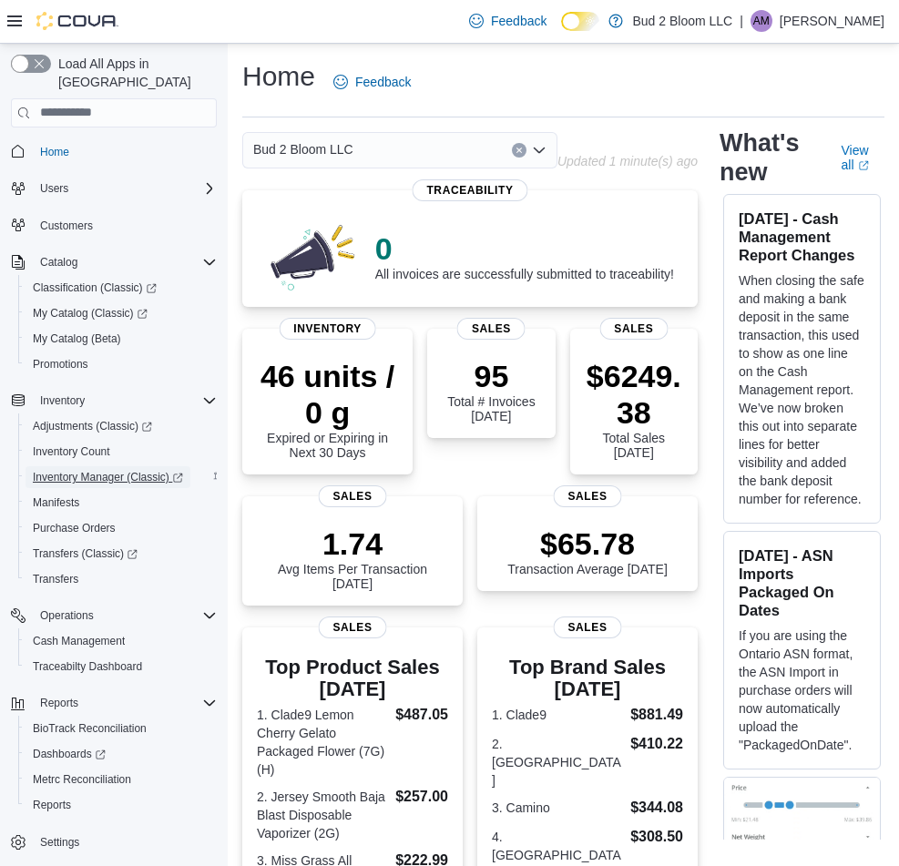
click at [88, 470] on span "Inventory Manager (Classic)" at bounding box center [108, 477] width 150 height 15
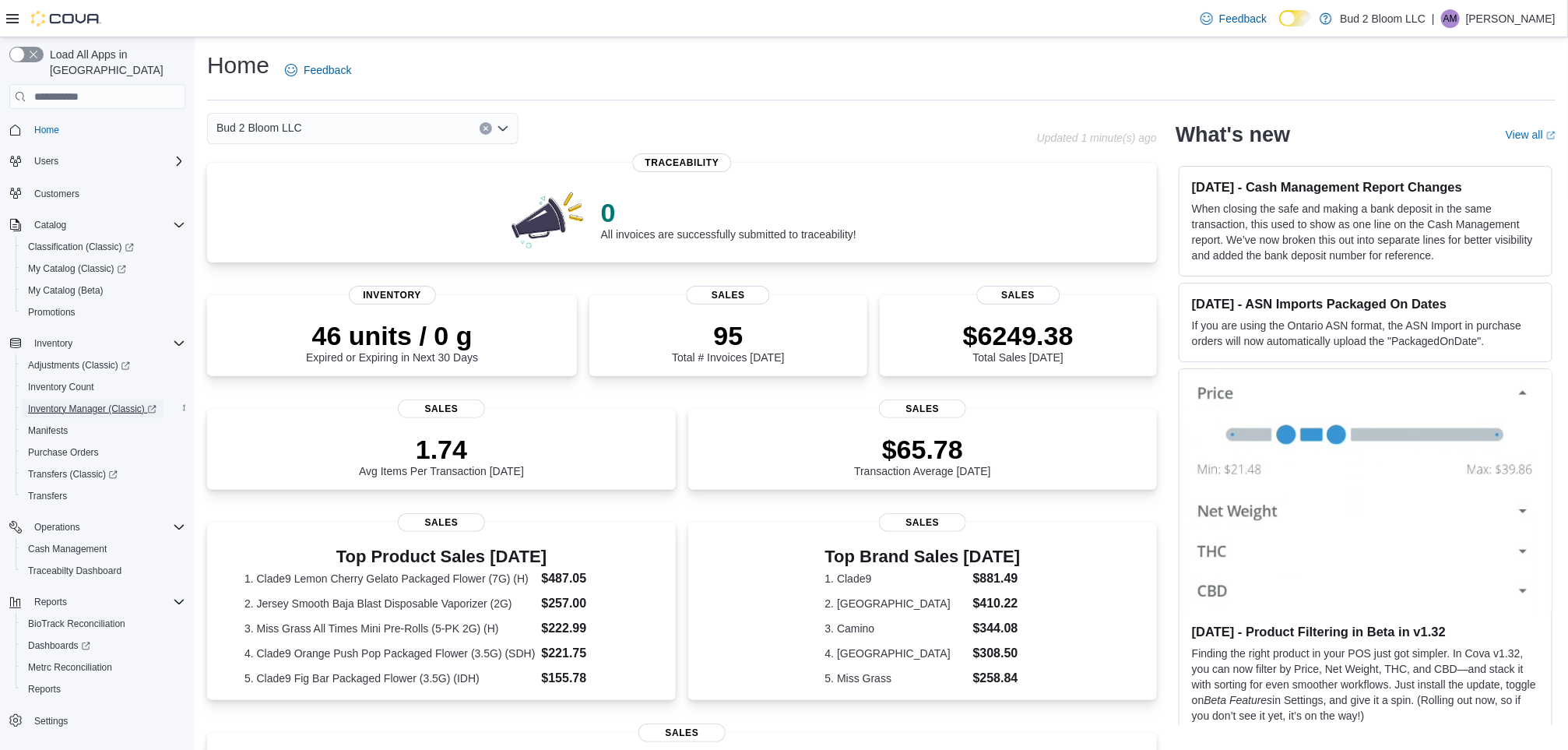
click at [68, 403] on span "Inventory Manager (Classic)" at bounding box center [92, 409] width 128 height 13
click at [66, 263] on span "My Catalog (Classic)" at bounding box center [77, 269] width 98 height 13
click at [85, 284] on span "My Catalog (Beta)" at bounding box center [66, 290] width 75 height 13
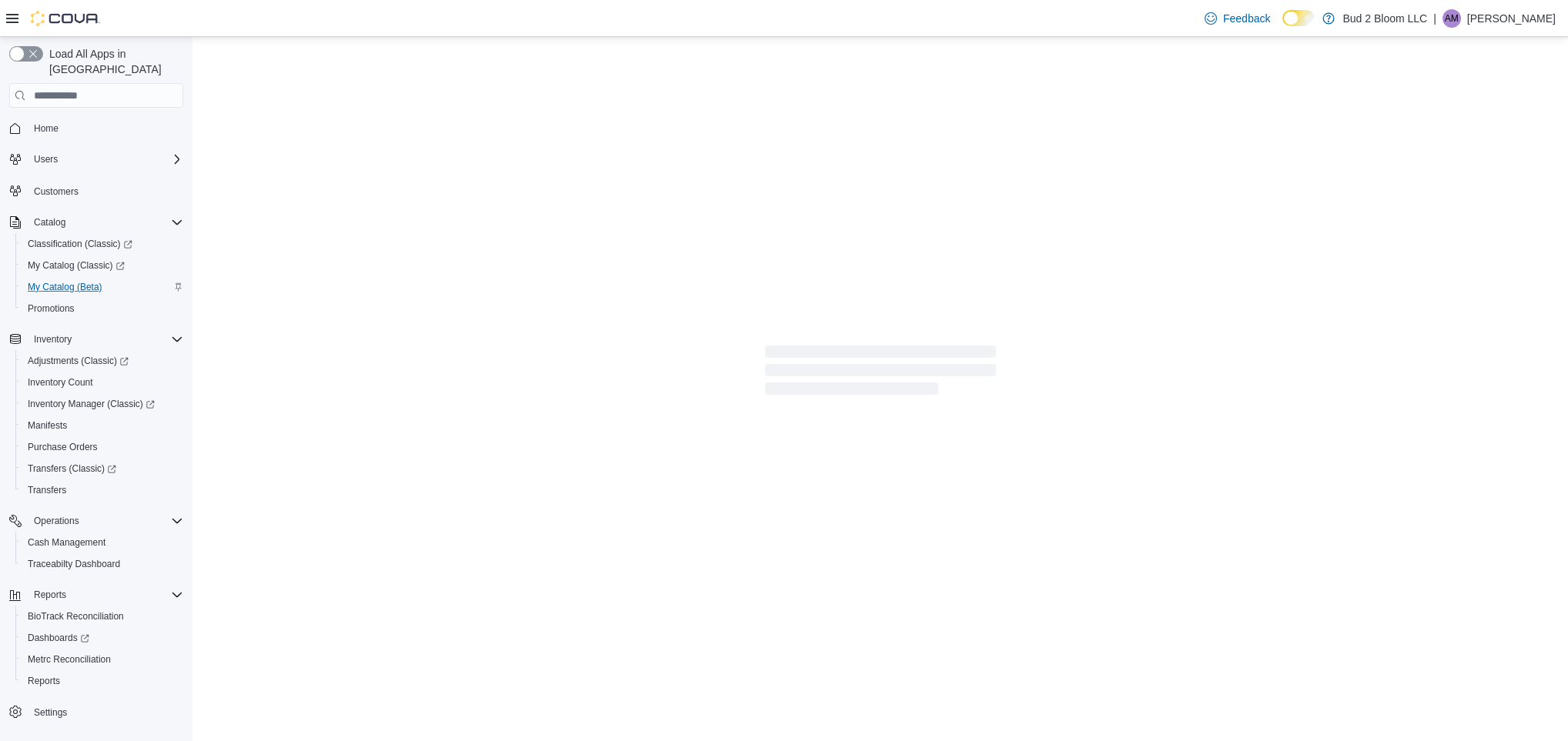
select select "**********"
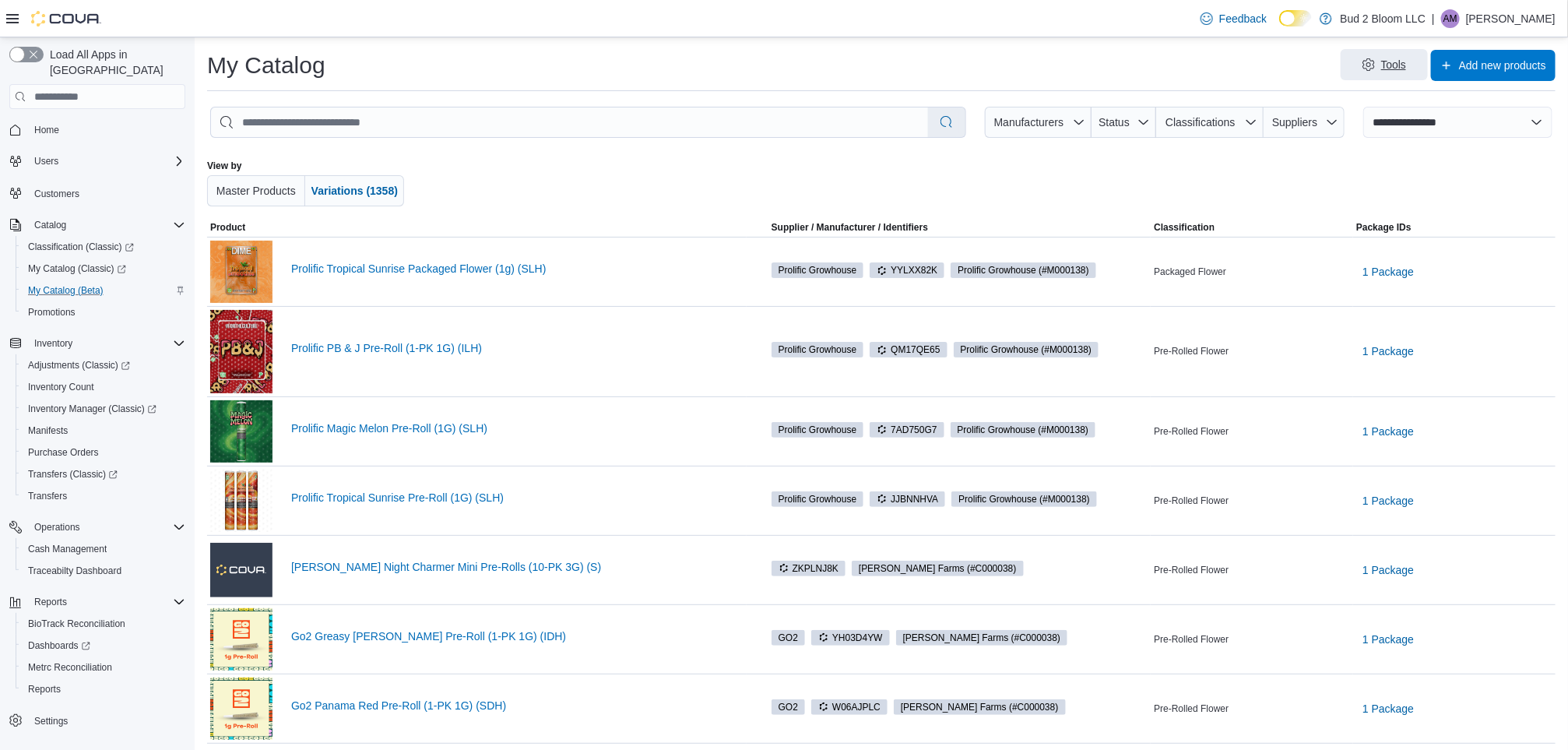
click at [785, 74] on span "Tools" at bounding box center [1384, 64] width 68 height 31
click at [106, 403] on span "Inventory Manager (Classic)" at bounding box center [92, 409] width 128 height 13
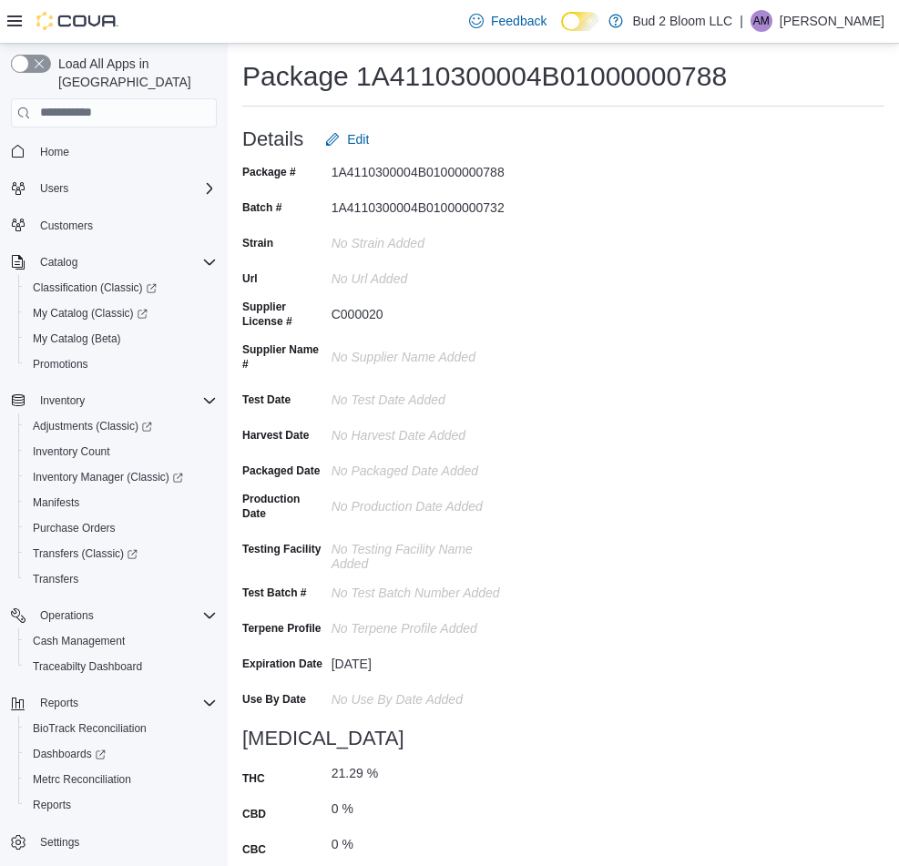
click at [399, 72] on h1 "Package 1A4110300004B01000000788" at bounding box center [484, 76] width 484 height 36
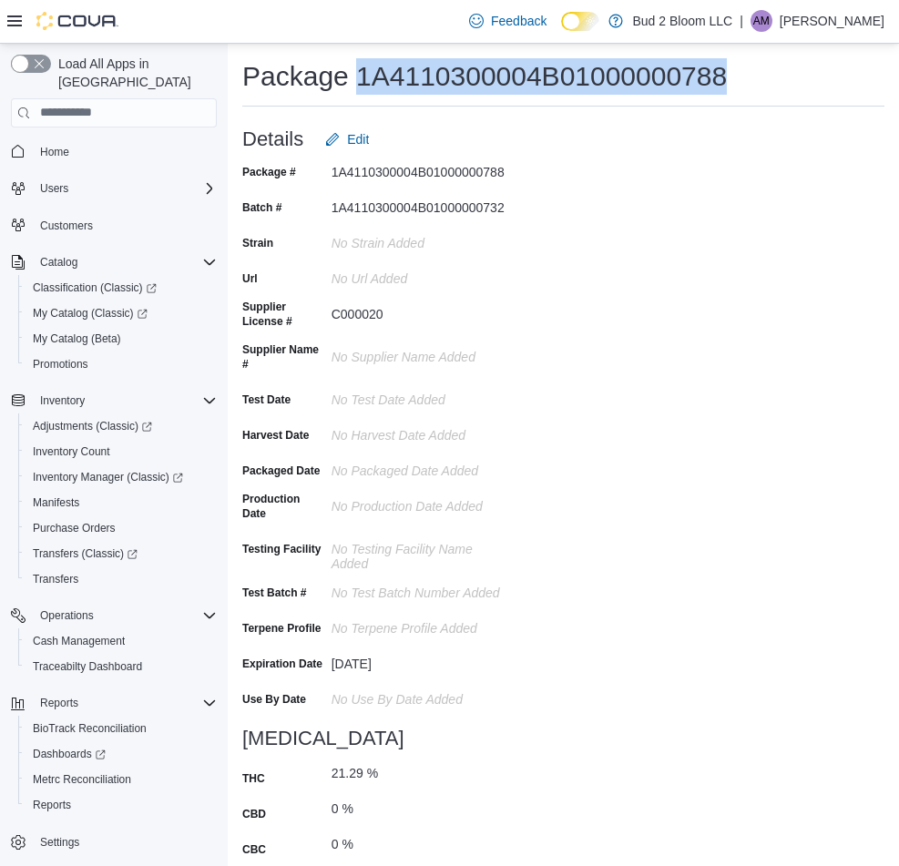
click at [399, 72] on h1 "Package 1A4110300004B01000000788" at bounding box center [484, 76] width 484 height 36
copy h1 "1A4110300004B01000000788"
click at [538, 88] on h1 "Package 1A4110300004B01000000788" at bounding box center [484, 76] width 484 height 36
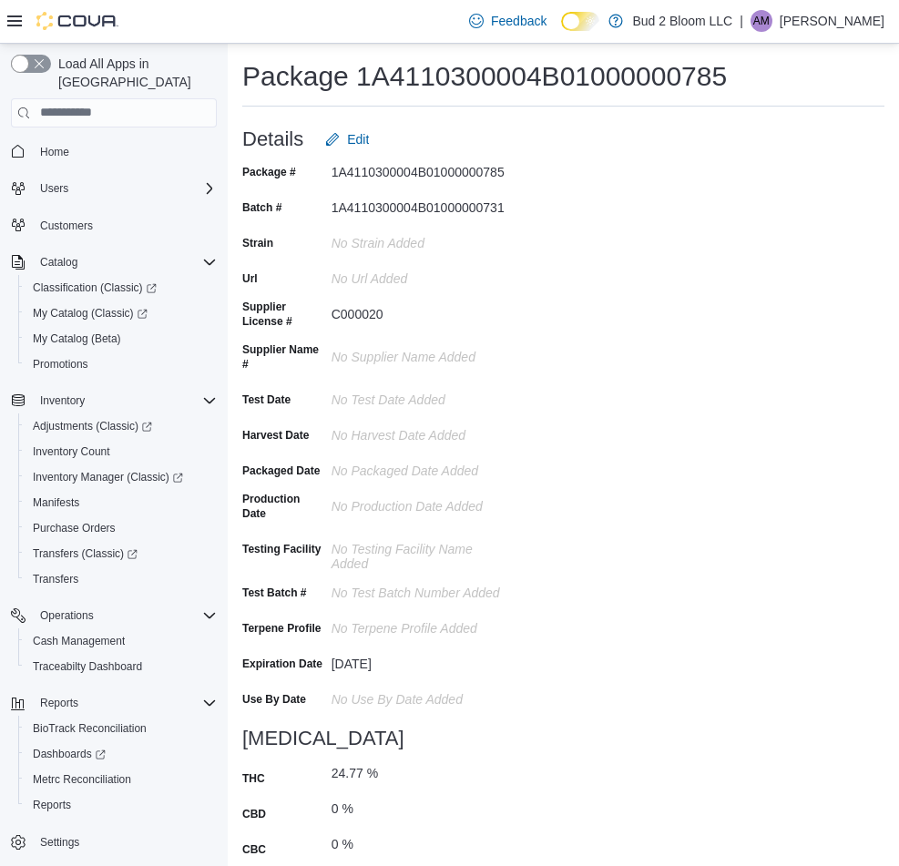
click at [546, 80] on h1 "Package 1A4110300004B01000000785" at bounding box center [484, 76] width 484 height 36
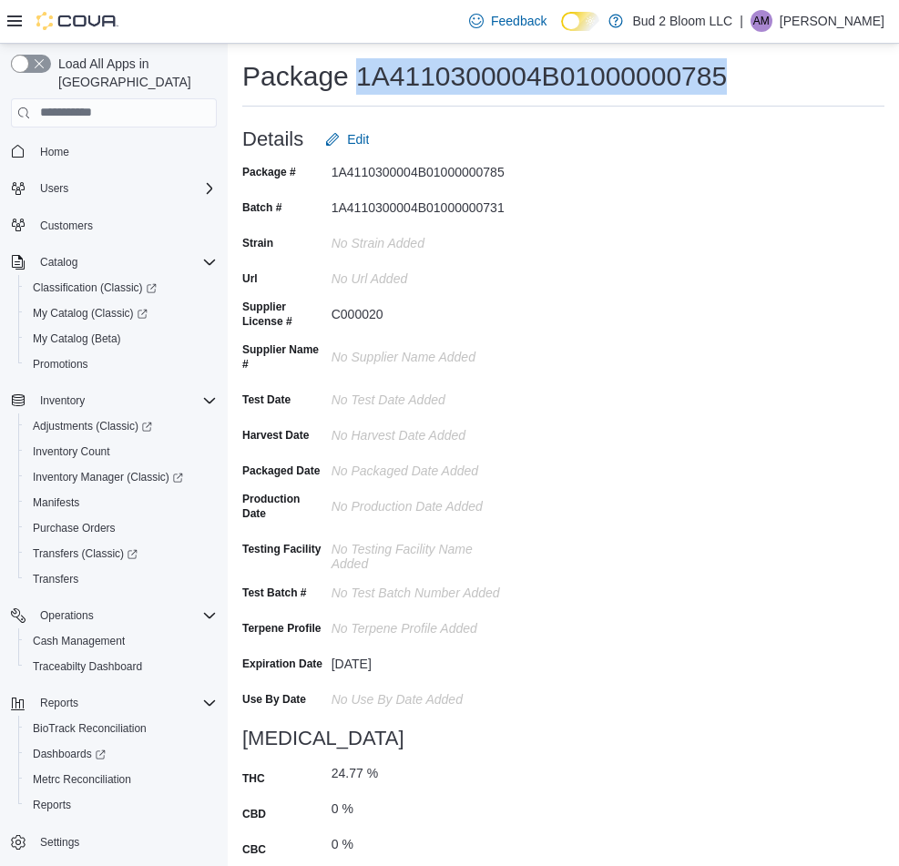
click at [546, 80] on h1 "Package 1A4110300004B01000000785" at bounding box center [484, 76] width 484 height 36
copy h1 "1A4110300004B01000000785"
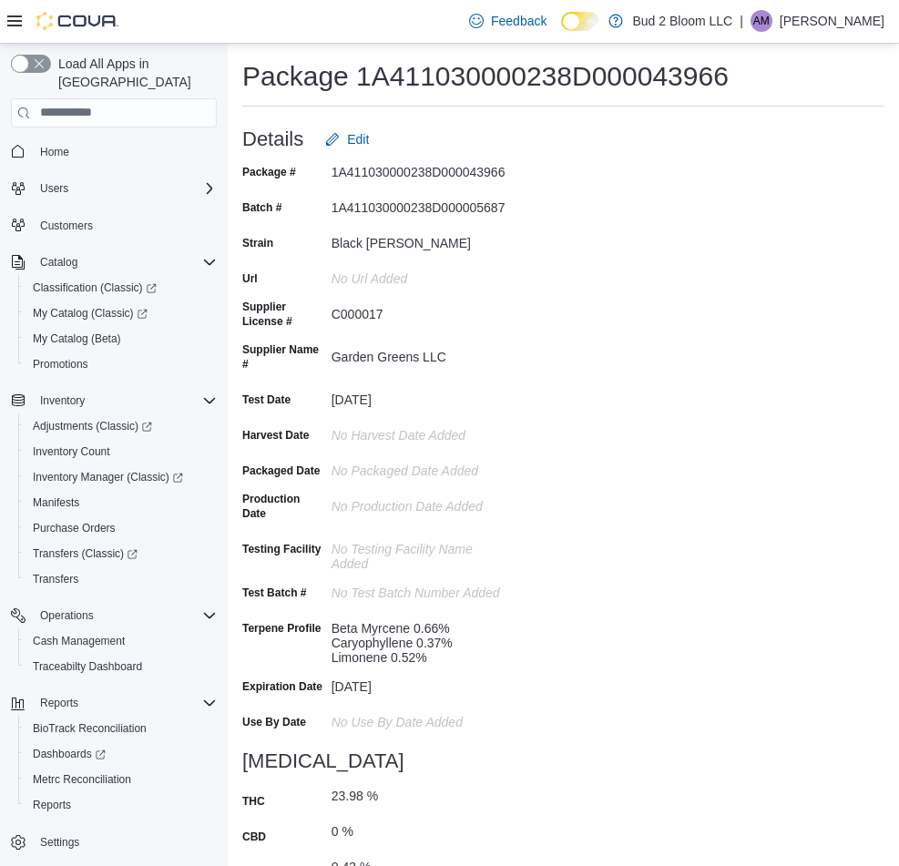
click at [424, 66] on h1 "Package 1A411030000238D000043966" at bounding box center [485, 76] width 486 height 36
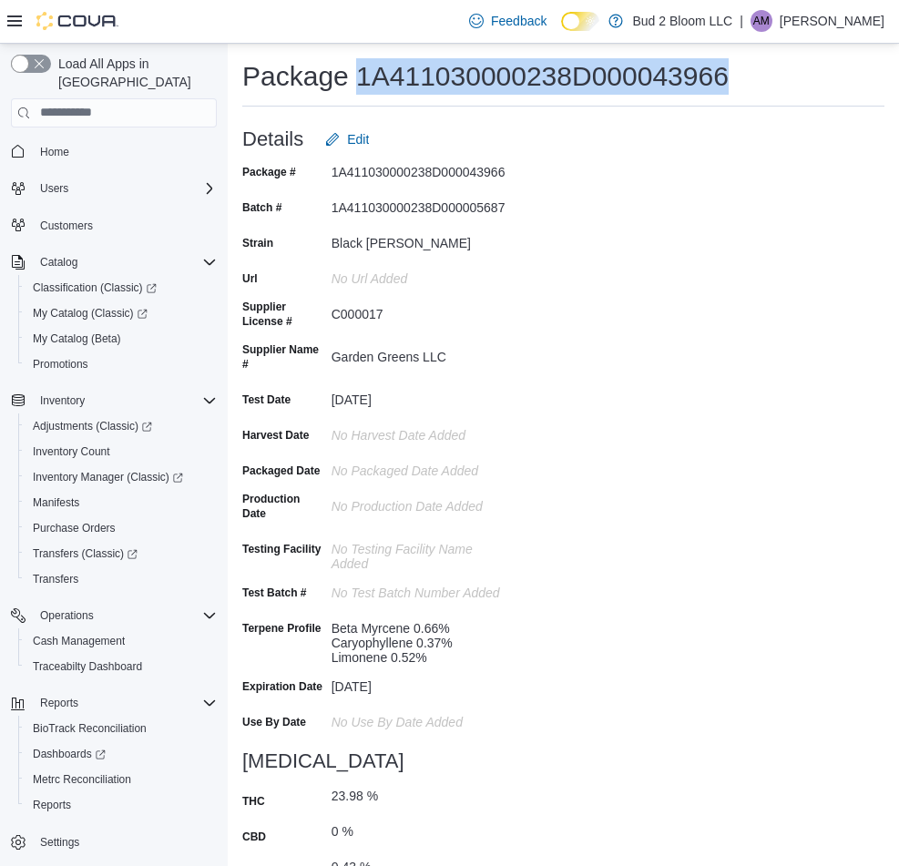
click at [424, 66] on h1 "Package 1A411030000238D000043966" at bounding box center [485, 76] width 486 height 36
copy h1 "1A411030000238D000043966"
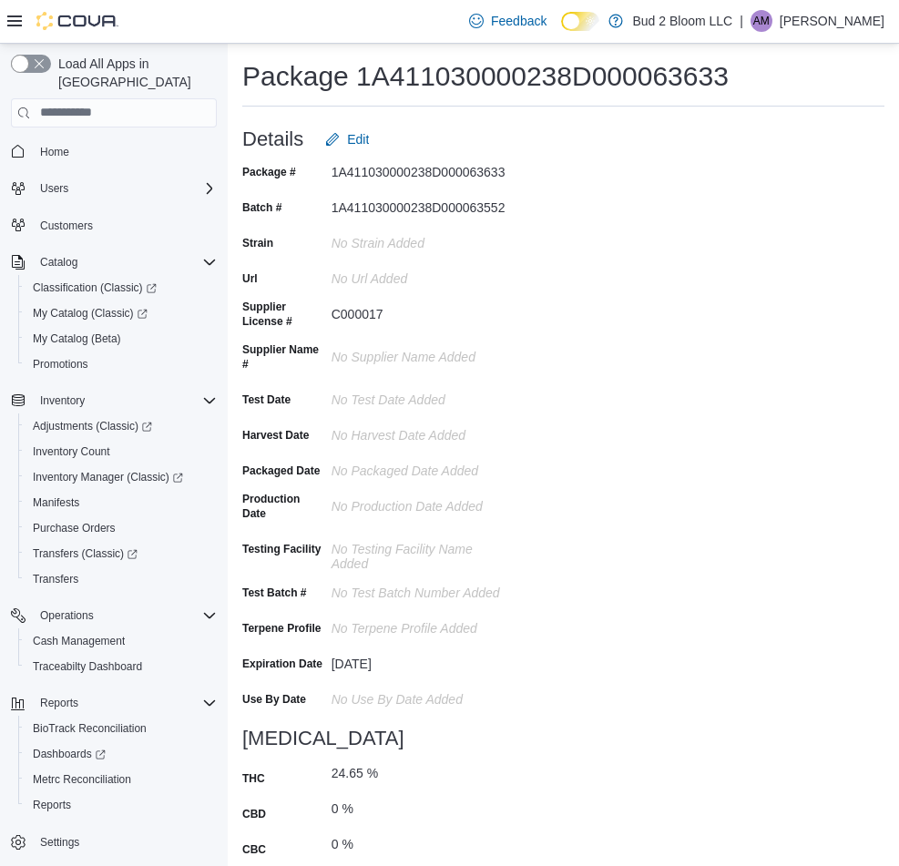
click at [430, 74] on h1 "Package 1A411030000238D000063633" at bounding box center [485, 76] width 486 height 36
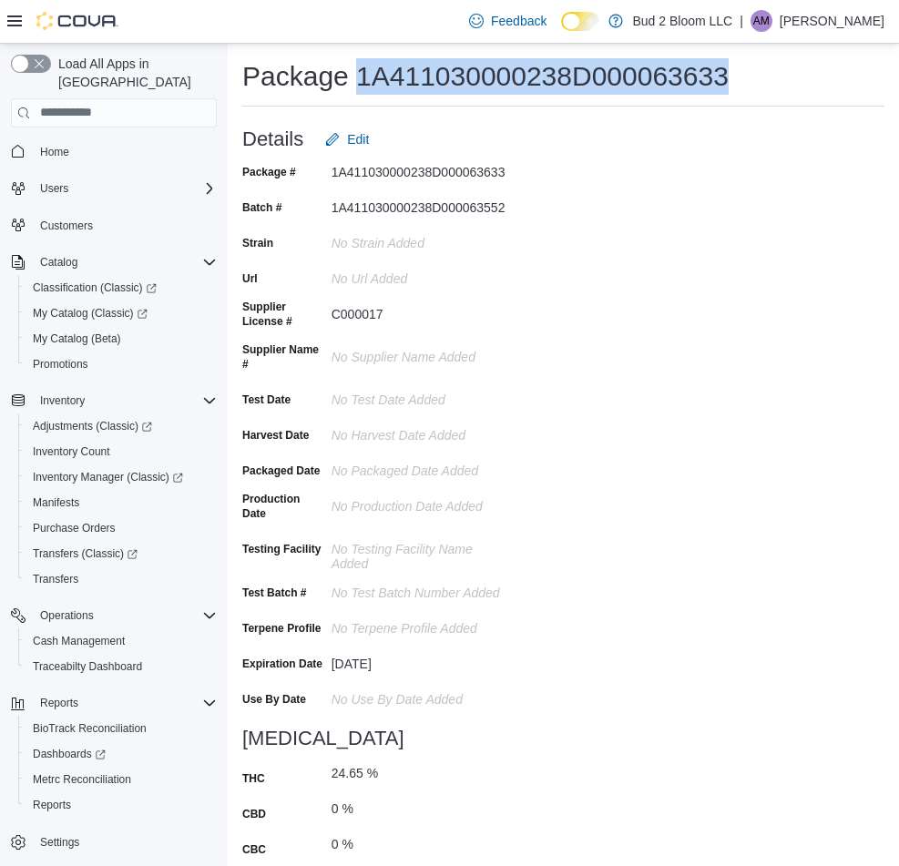
click at [430, 74] on h1 "Package 1A411030000238D000063633" at bounding box center [485, 76] width 486 height 36
copy h1 "1A411030000238D000063633"
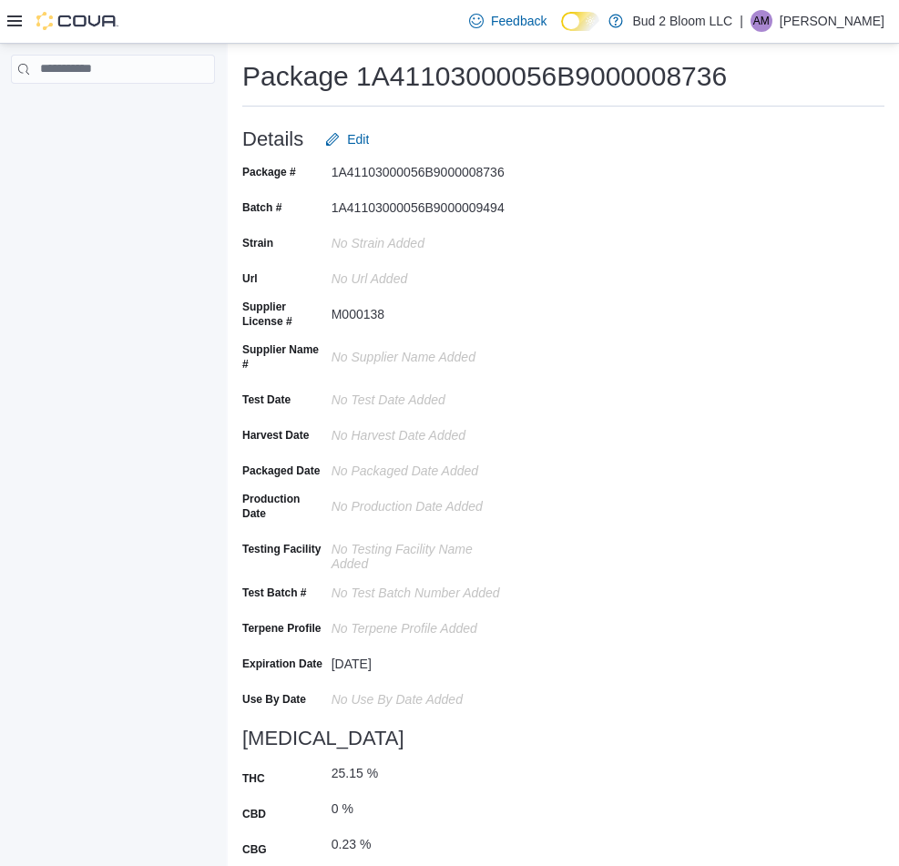
click at [454, 83] on h1 "Package 1A41103000056B9000008736" at bounding box center [484, 76] width 484 height 36
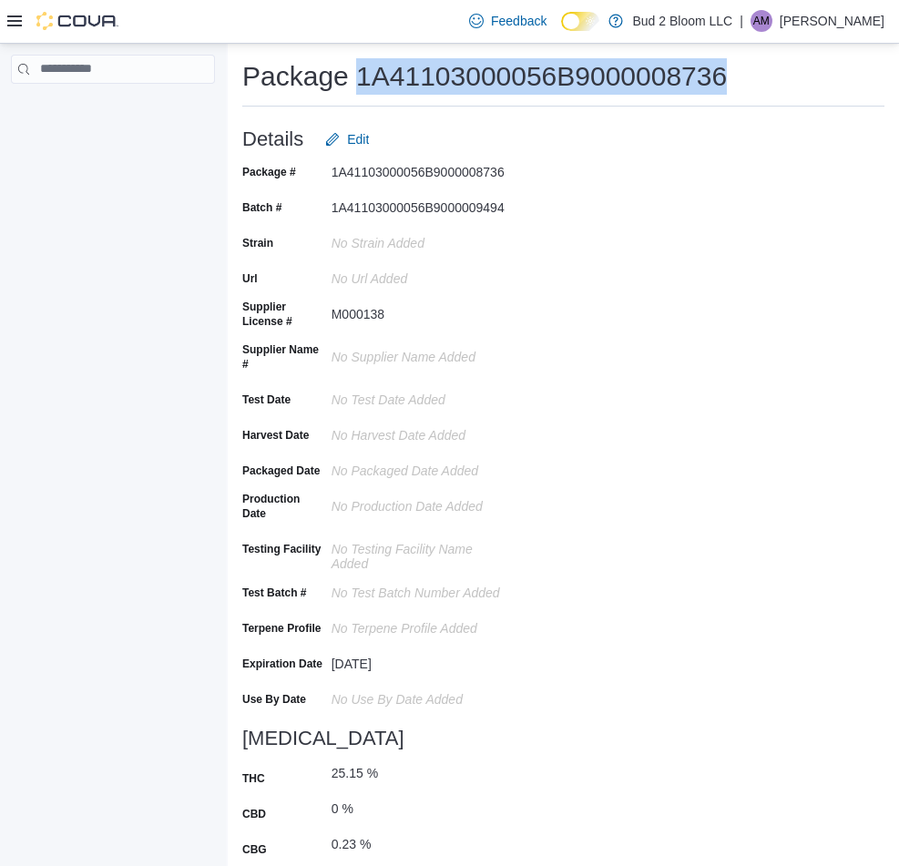
click at [454, 83] on h1 "Package 1A41103000056B9000008736" at bounding box center [484, 76] width 484 height 36
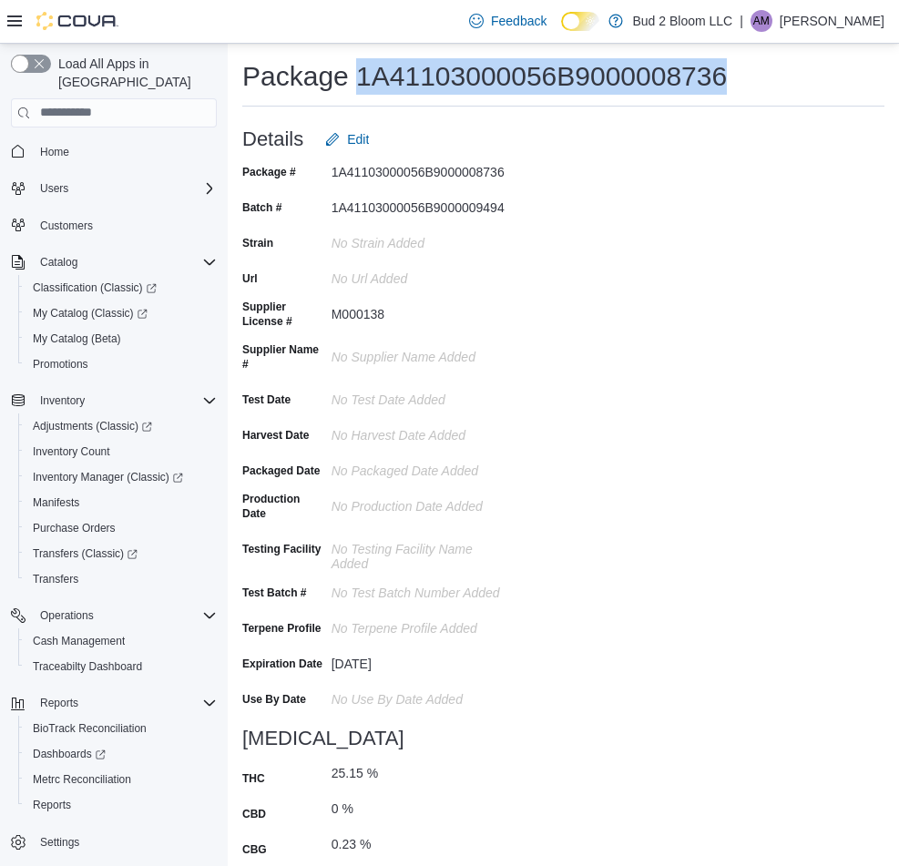
copy h1 "1A41103000056B9000008736"
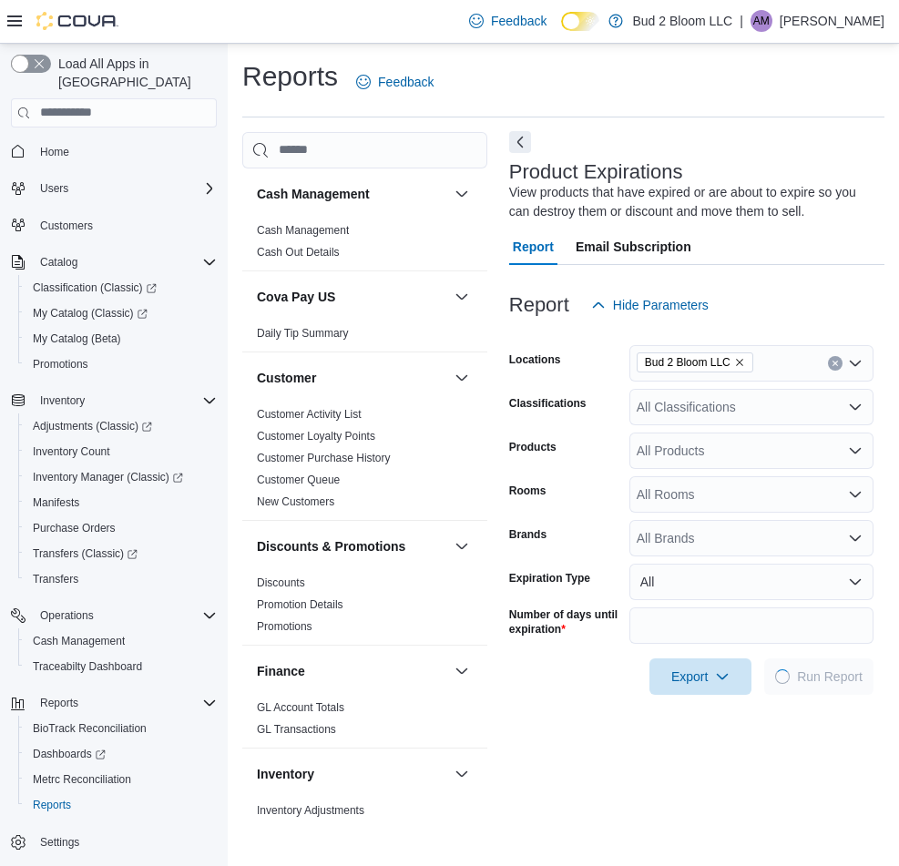
click at [525, 142] on button "Next" at bounding box center [520, 142] width 22 height 22
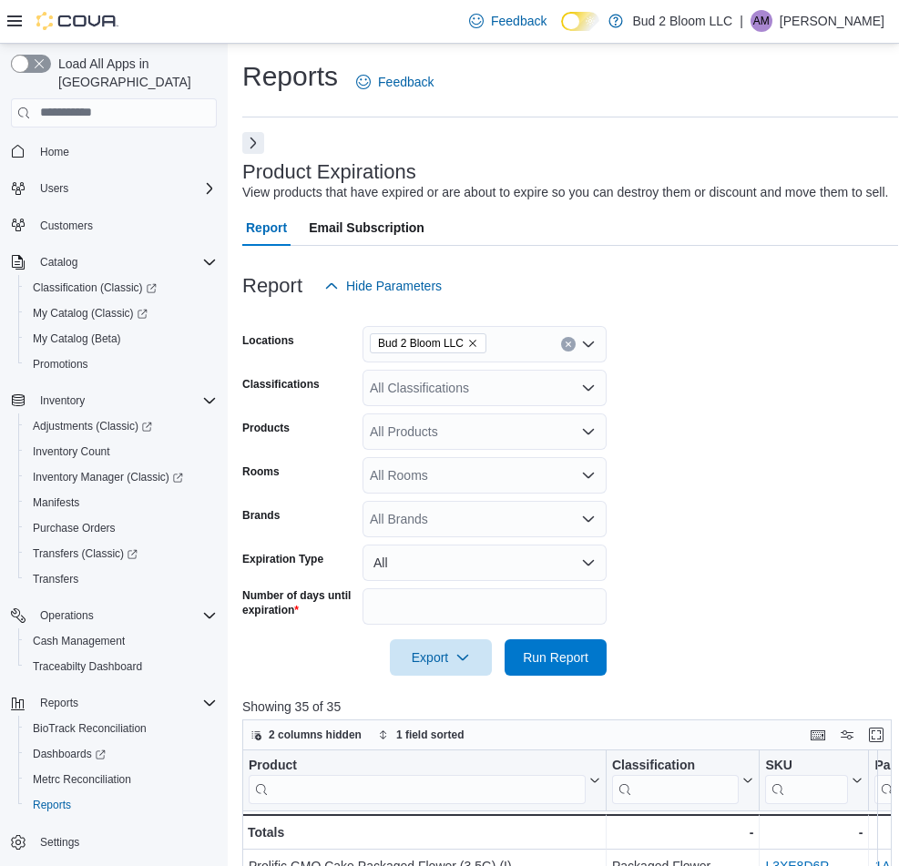
click at [14, 15] on icon at bounding box center [14, 21] width 15 height 15
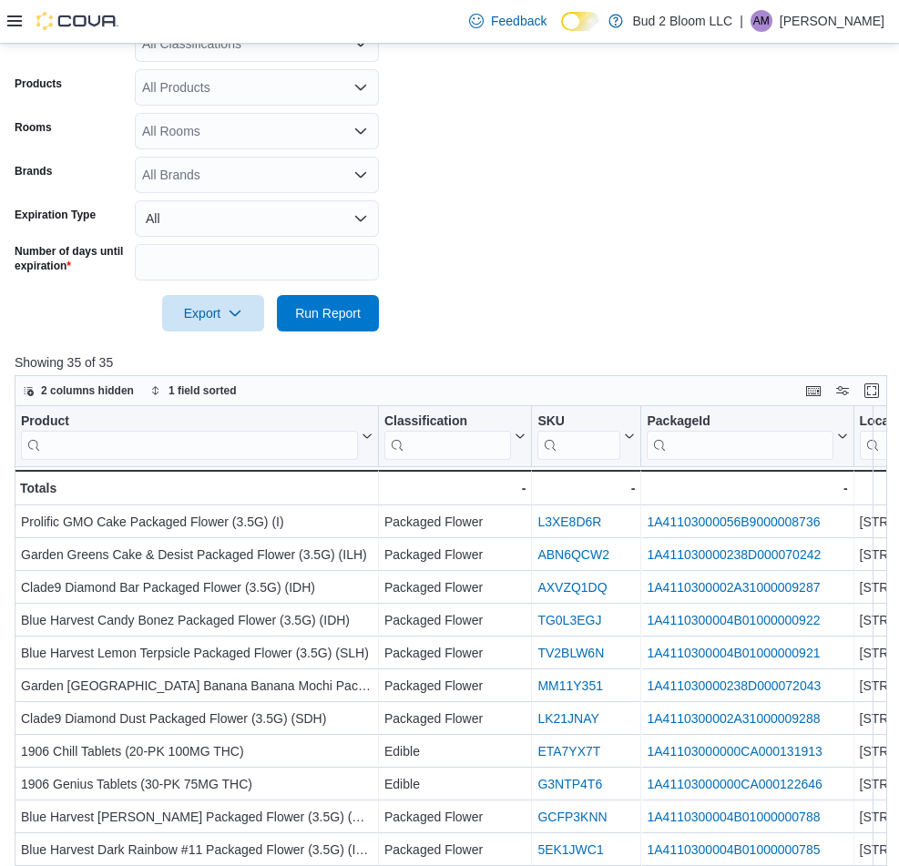
scroll to position [345, 0]
click at [315, 320] on span "Run Report" at bounding box center [328, 311] width 80 height 36
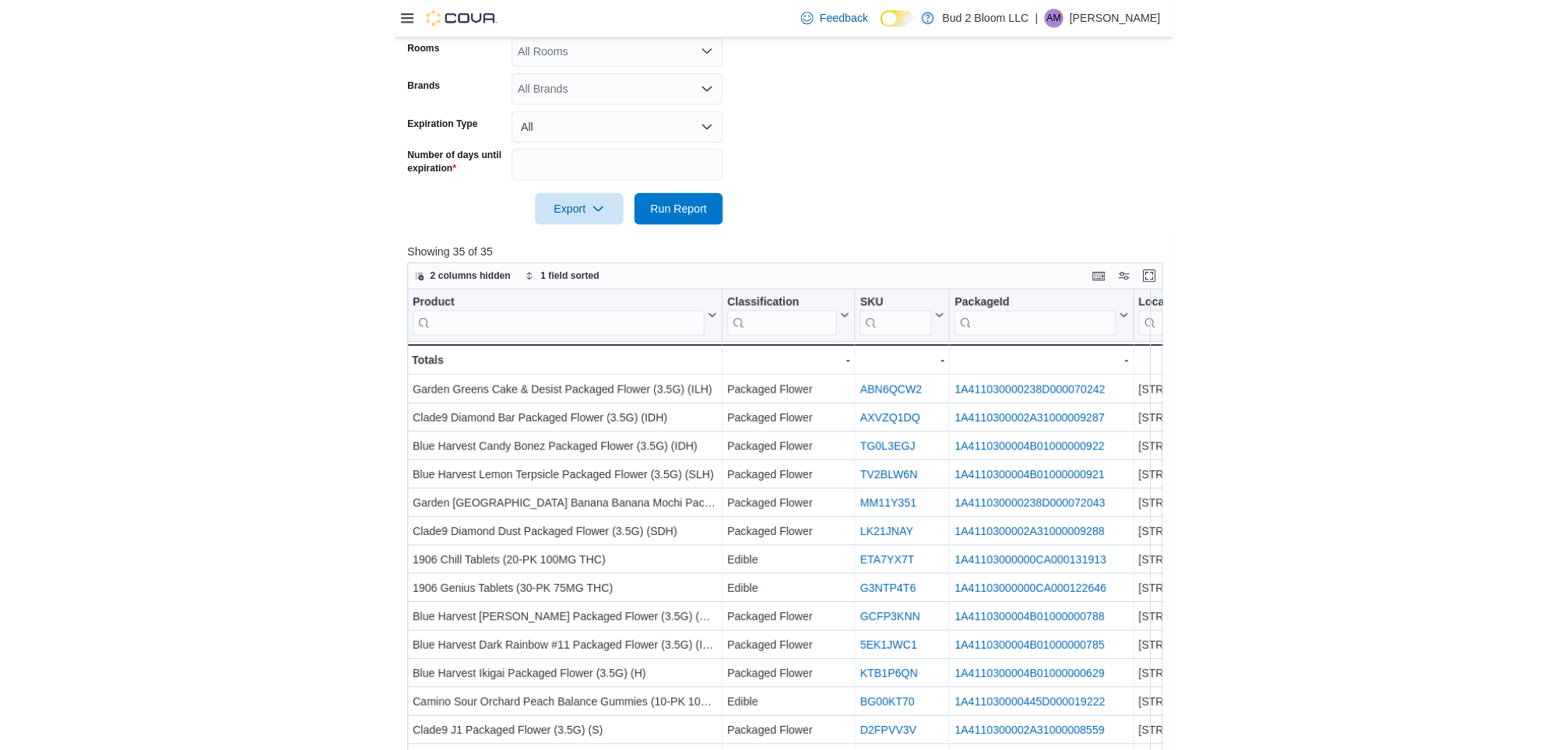
scroll to position [357, 0]
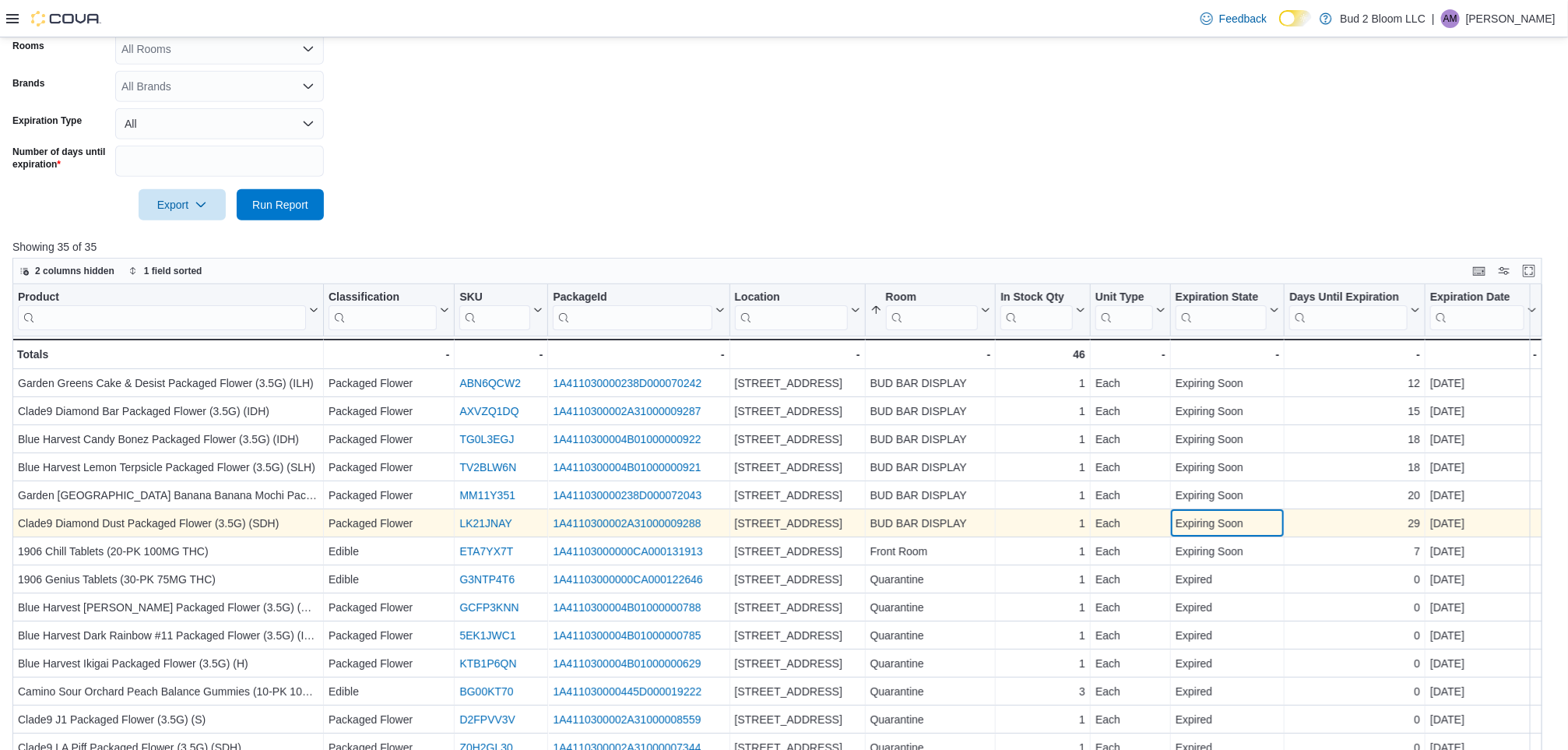
click at [785, 527] on div "Expiring Soon" at bounding box center [1228, 523] width 104 height 19
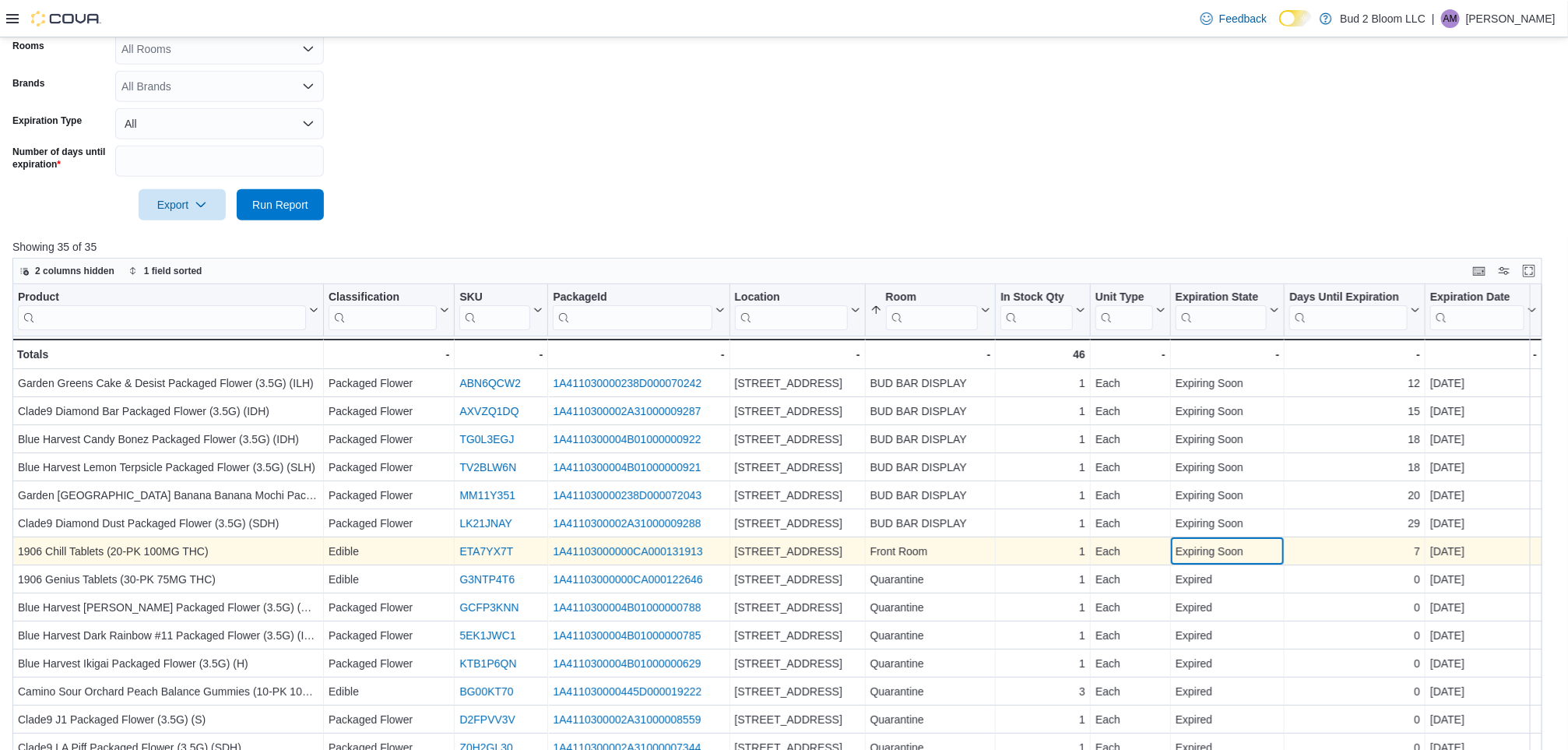
click at [785, 550] on div "Expiring Soon" at bounding box center [1228, 552] width 104 height 19
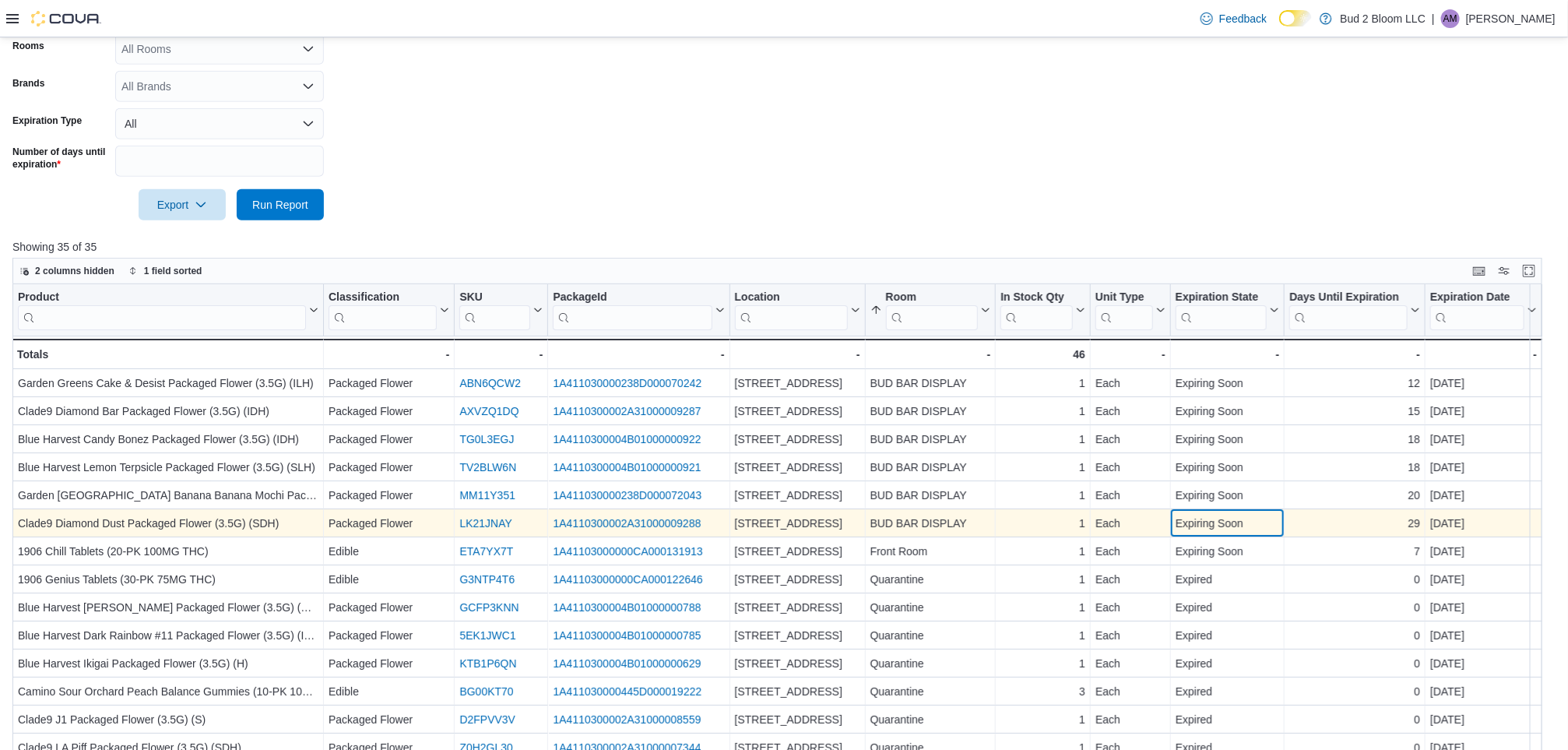
click at [785, 517] on div "Expiring Soon" at bounding box center [1228, 523] width 104 height 19
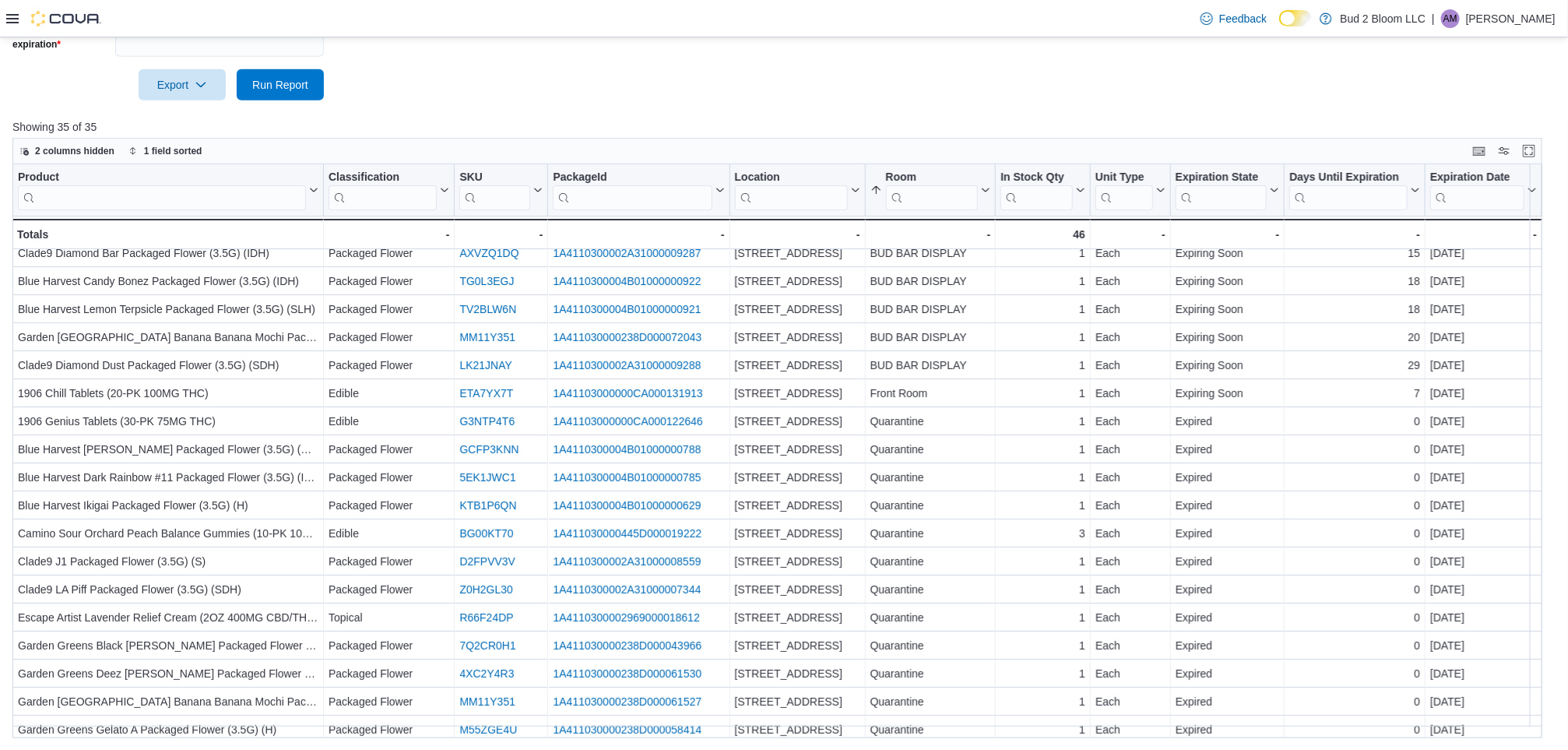
scroll to position [0, 0]
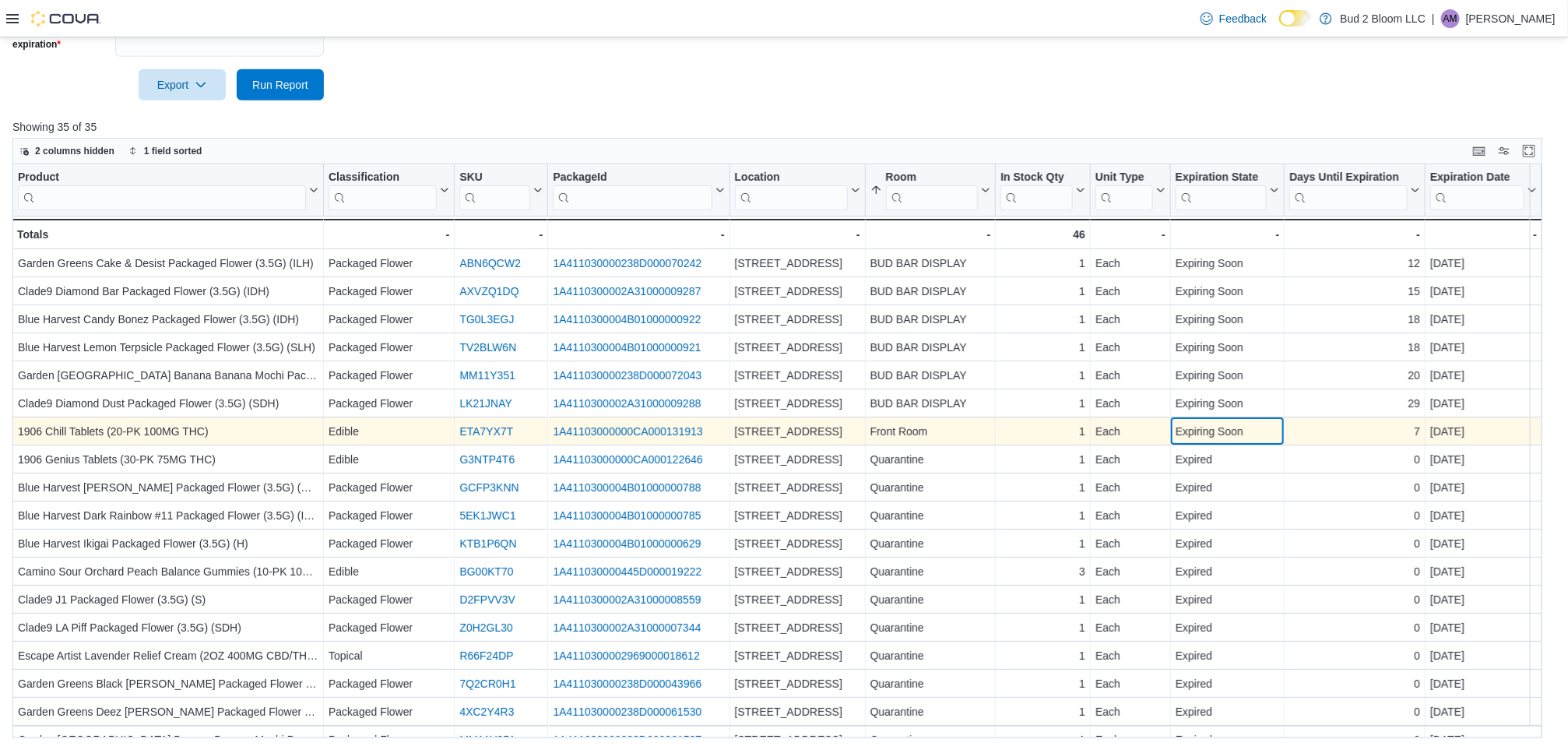
click at [785, 431] on div "Expiring Soon" at bounding box center [1228, 432] width 104 height 19
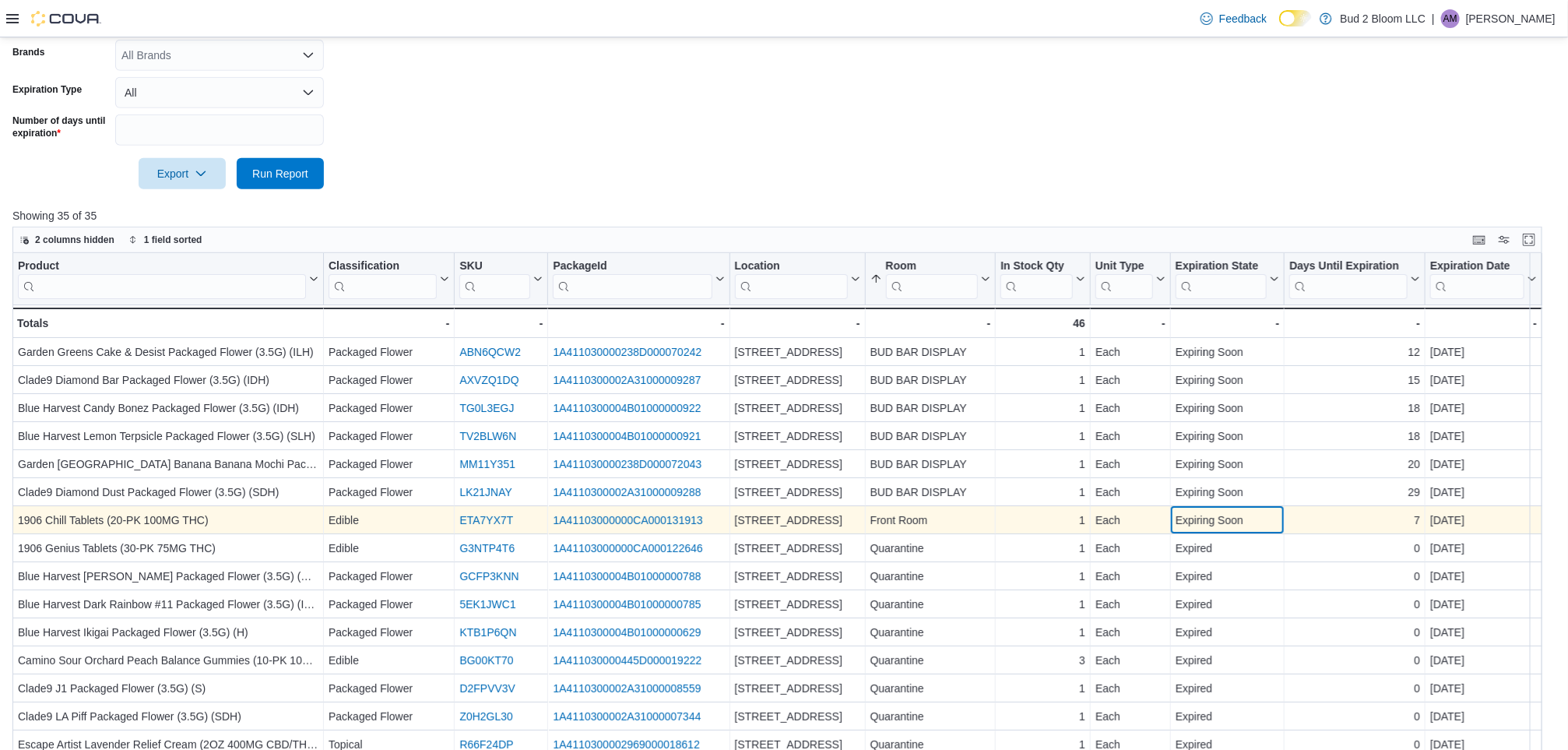
scroll to position [387, 0]
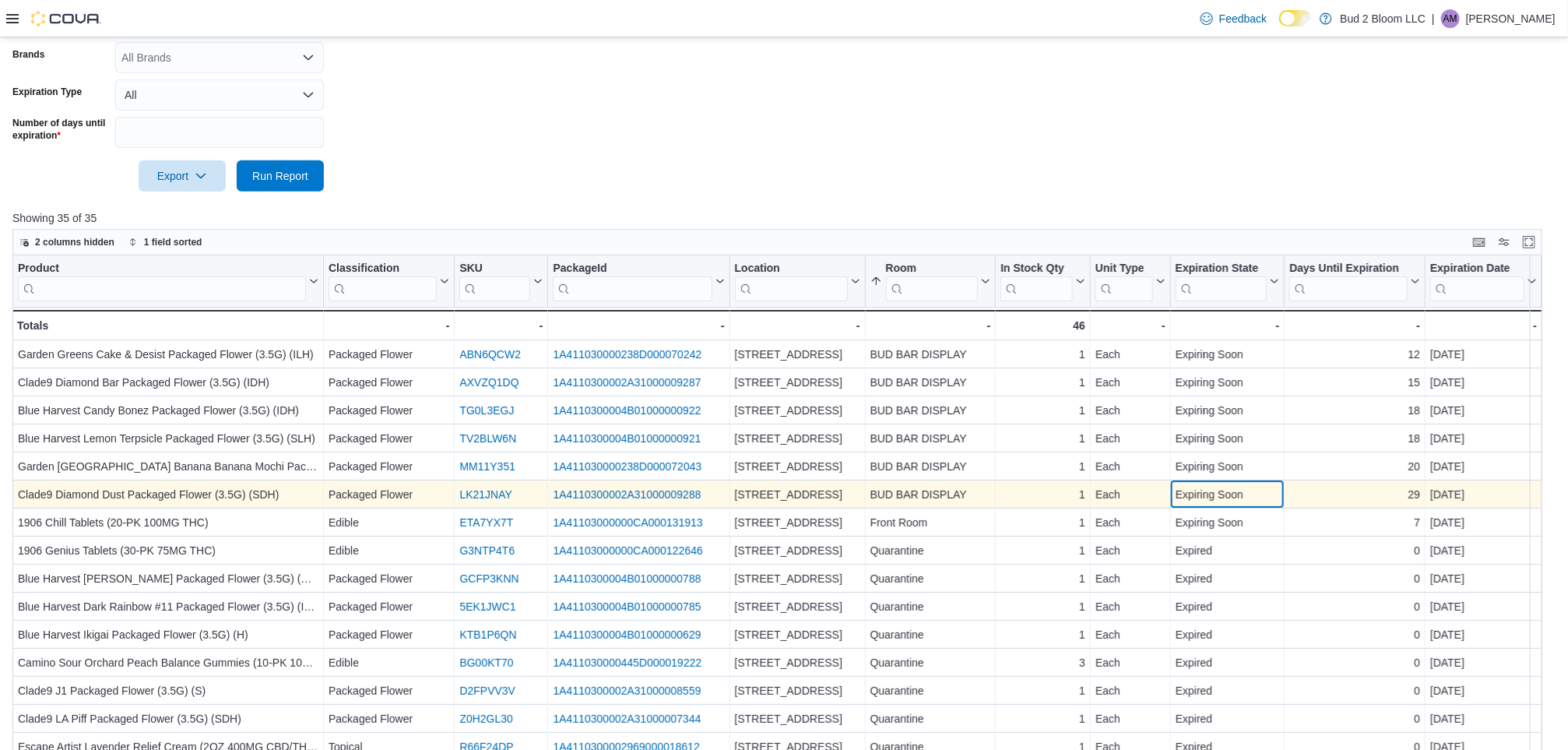
click at [785, 493] on div "Expiring Soon" at bounding box center [1228, 494] width 104 height 19
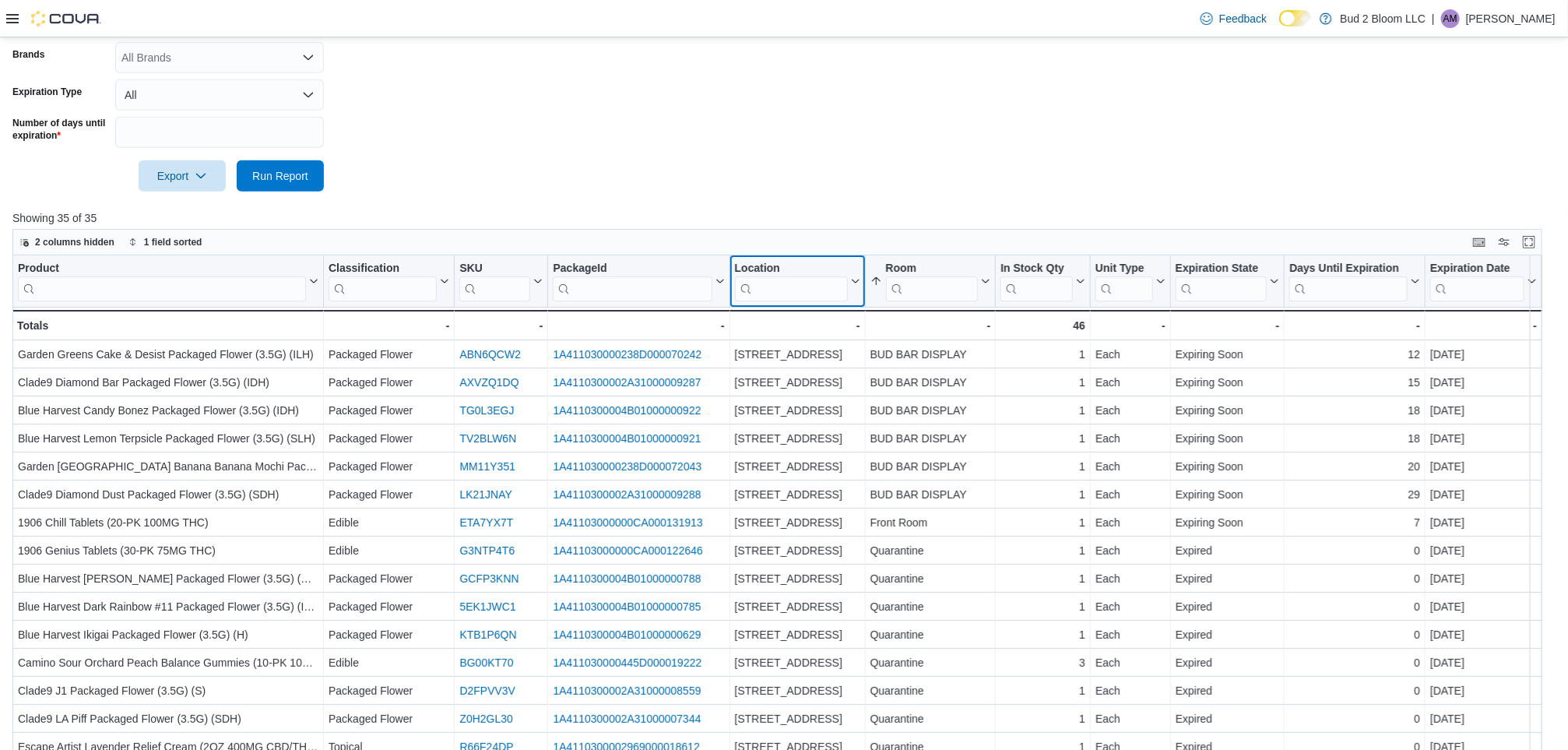
click at [785, 287] on button "Location" at bounding box center [798, 281] width 126 height 39
click at [785, 320] on span "Hide column" at bounding box center [807, 322] width 52 height 13
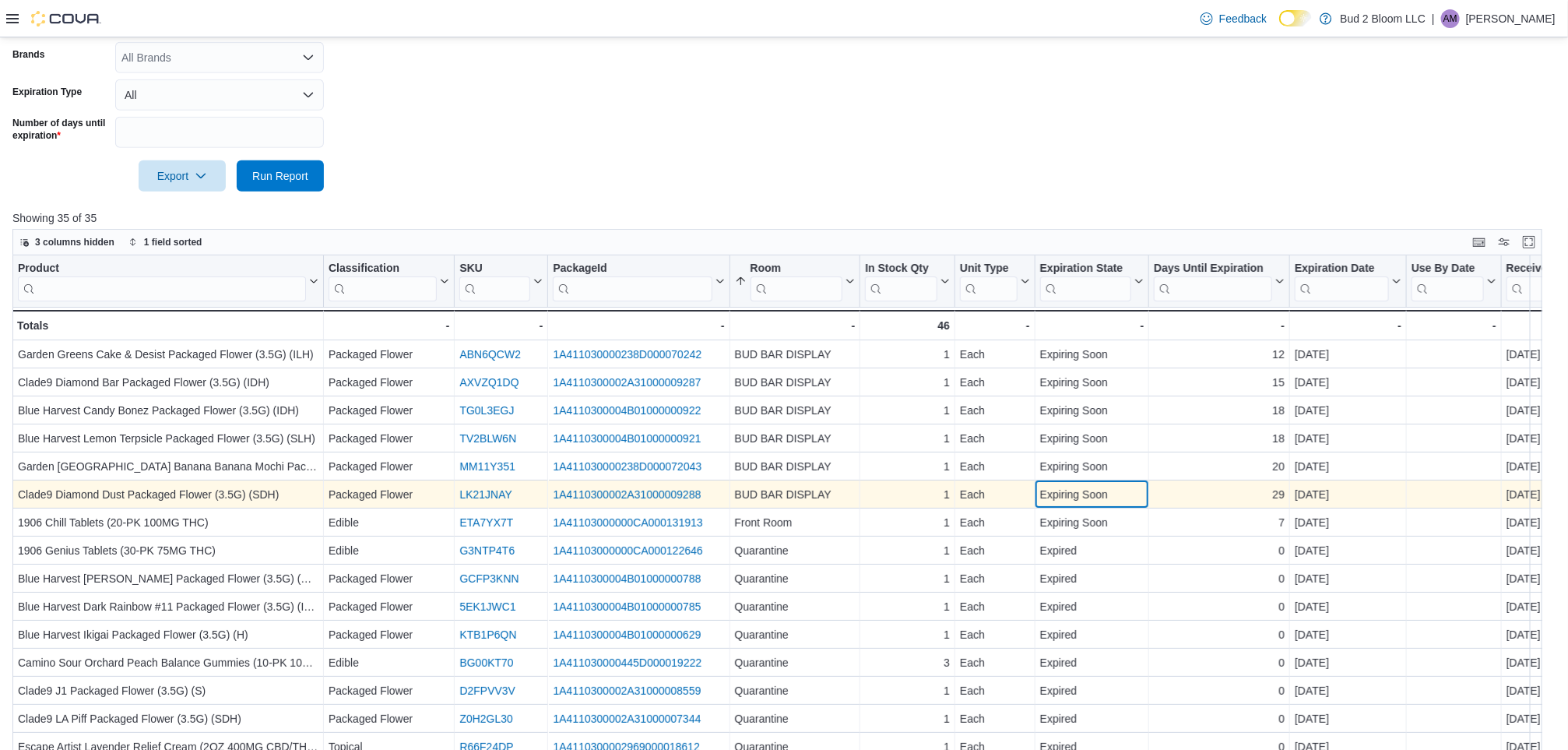
click at [785, 495] on div "Expiring Soon" at bounding box center [1093, 494] width 104 height 19
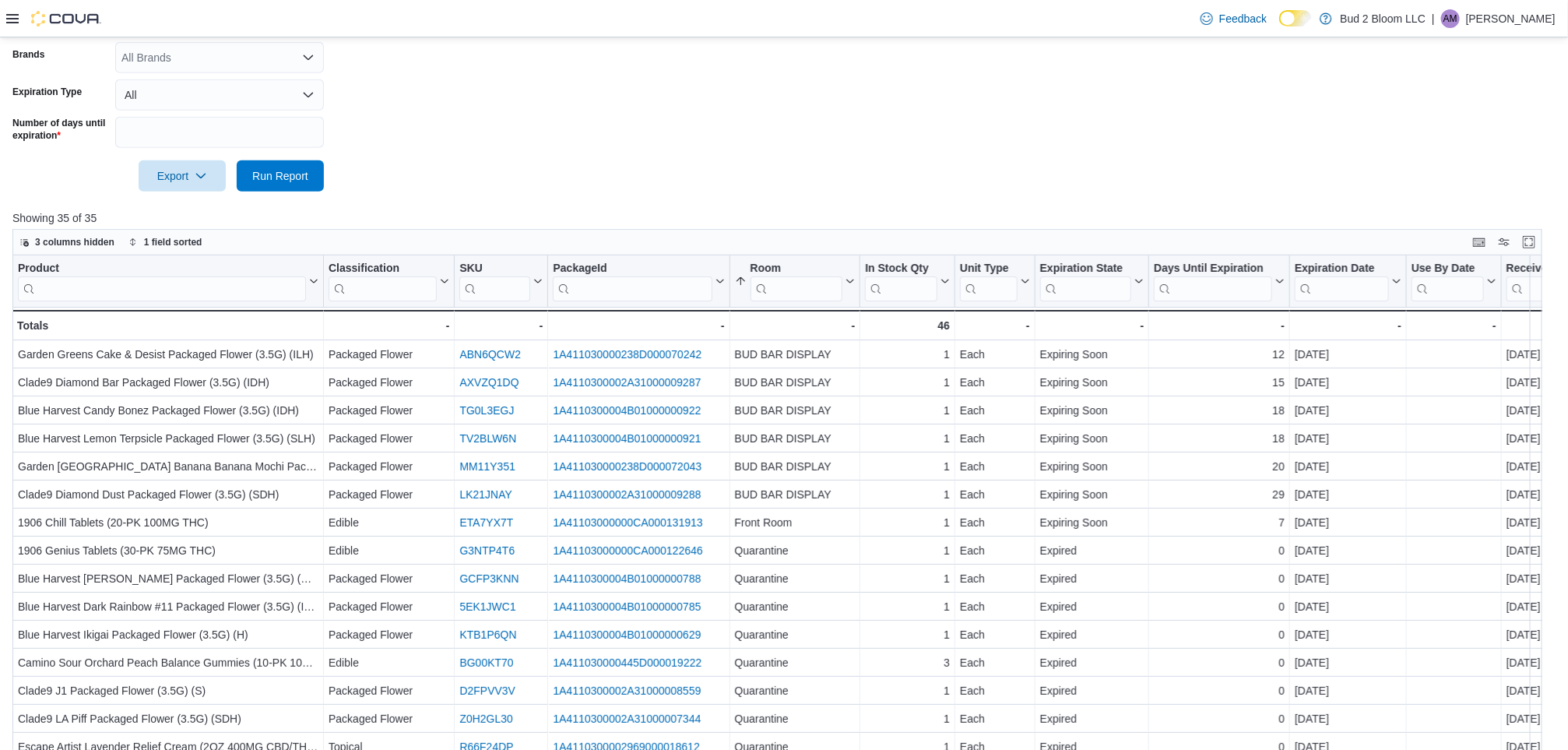
click at [785, 62] on form "Locations Bud 2 Bloom LLC Classifications All Classifications Products All Prod…" at bounding box center [784, 32] width 1543 height 318
